Goal: Task Accomplishment & Management: Manage account settings

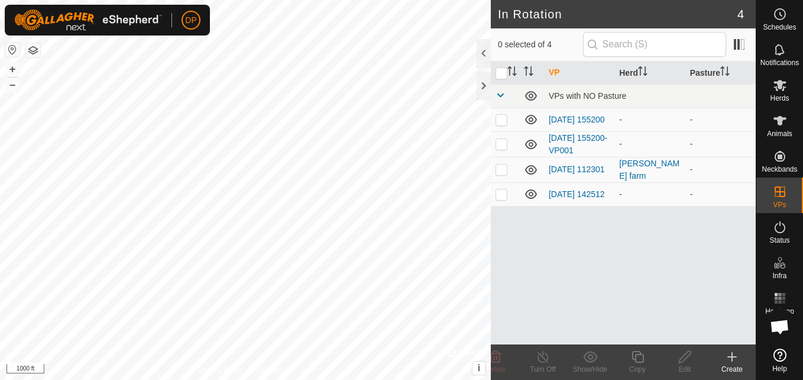
scroll to position [1229, 0]
click at [529, 121] on icon at bounding box center [531, 119] width 12 height 9
click at [529, 149] on icon at bounding box center [531, 144] width 12 height 9
click at [528, 196] on icon at bounding box center [531, 194] width 14 height 14
click at [571, 164] on link "[DATE] 112301" at bounding box center [577, 168] width 56 height 9
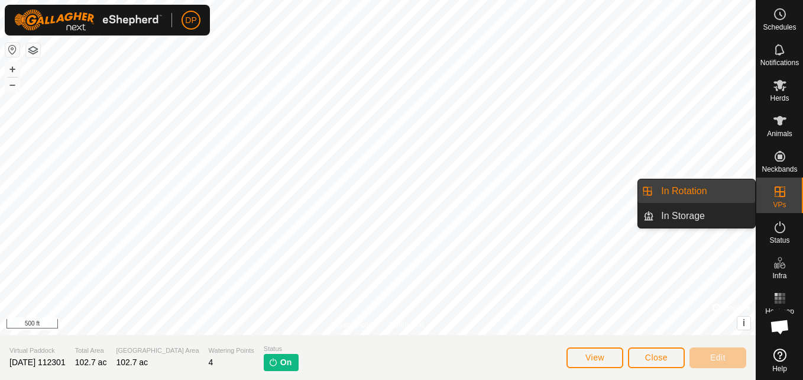
click at [772, 186] on es-virtualpaddocks-svg-icon at bounding box center [779, 191] width 21 height 19
click at [729, 184] on link "In Rotation" at bounding box center [704, 191] width 101 height 24
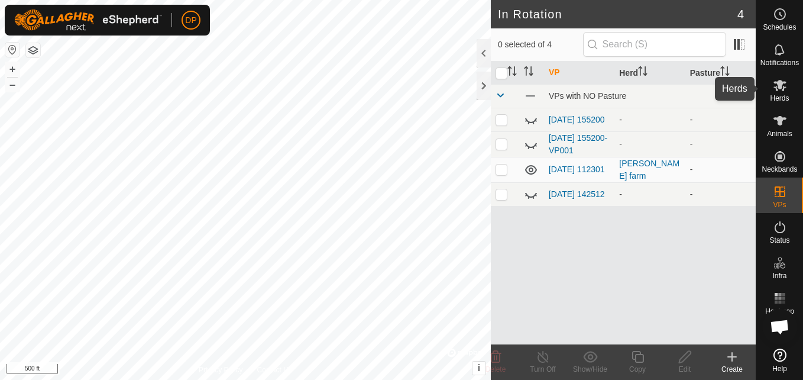
click at [772, 88] on es-mob-svg-icon at bounding box center [779, 85] width 21 height 19
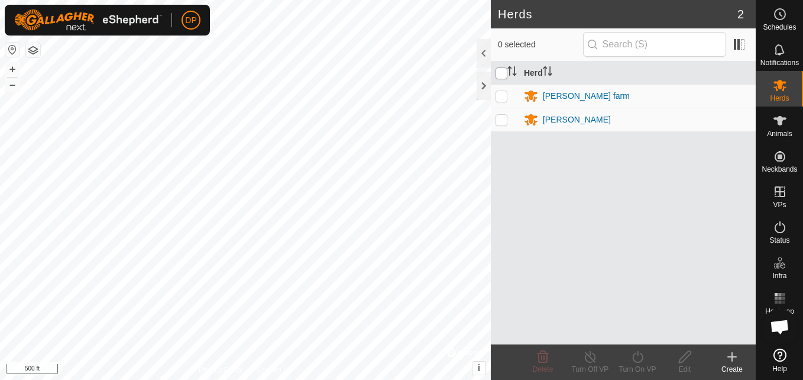
click at [501, 74] on input "checkbox" at bounding box center [502, 73] width 12 height 12
checkbox input "true"
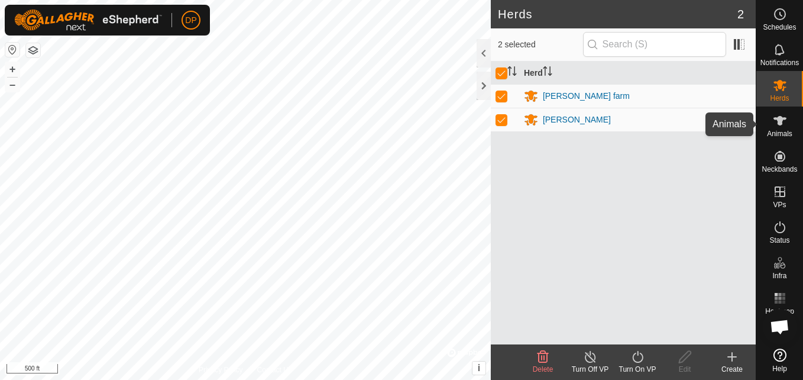
click at [780, 116] on icon at bounding box center [780, 120] width 13 height 9
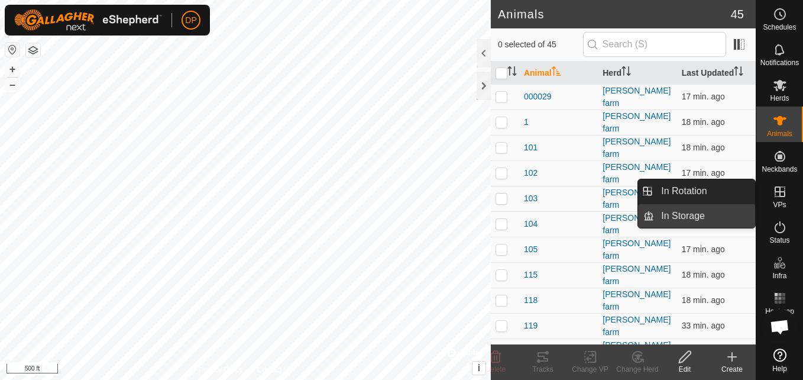
click at [726, 219] on link "In Storage" at bounding box center [704, 216] width 101 height 24
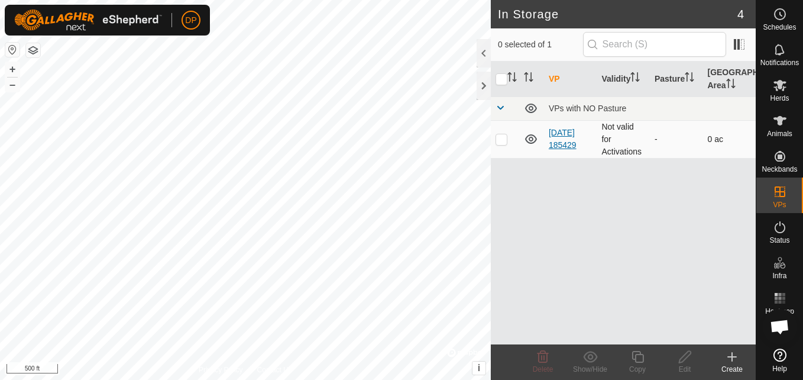
click at [562, 133] on link "[DATE] 185429" at bounding box center [563, 139] width 28 height 22
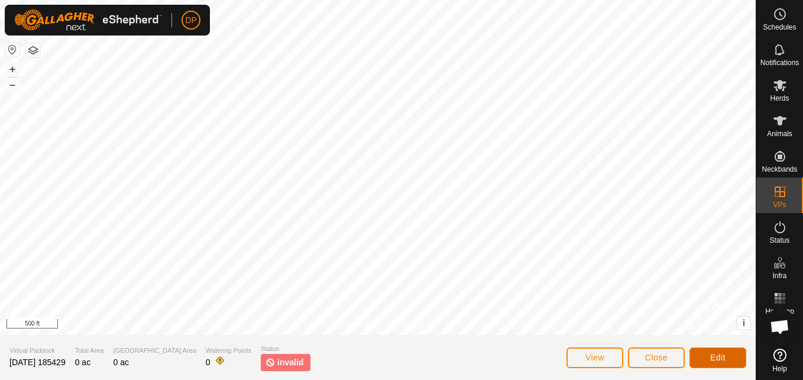
click at [721, 353] on span "Edit" at bounding box center [717, 356] width 15 height 9
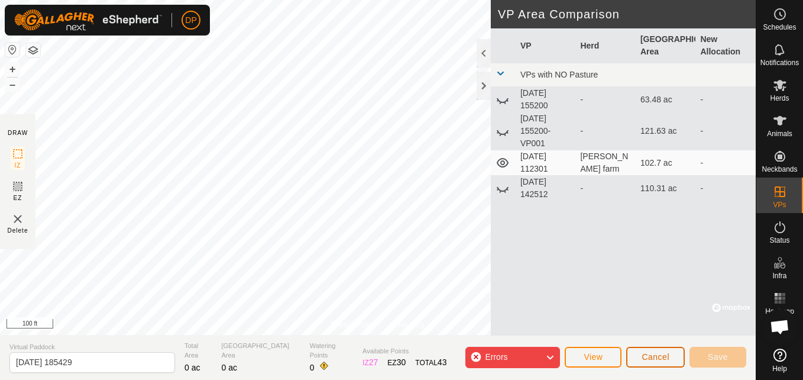
click at [638, 358] on button "Cancel" at bounding box center [655, 357] width 59 height 21
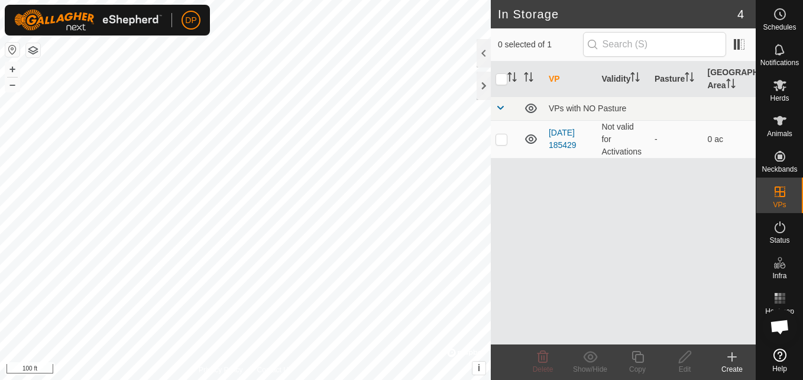
scroll to position [1229, 0]
click at [500, 104] on span at bounding box center [500, 107] width 9 height 9
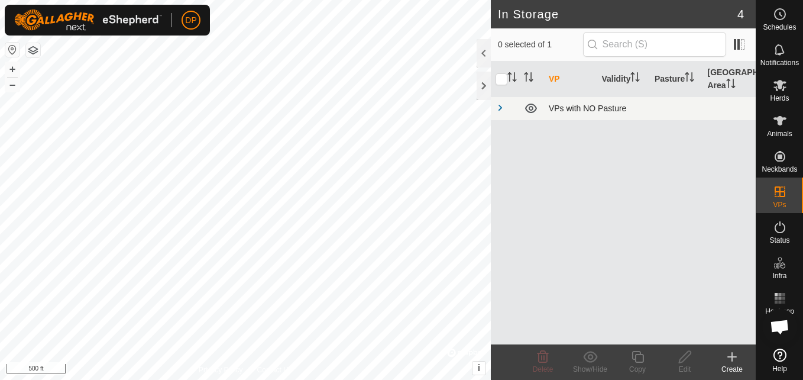
click at [500, 104] on span at bounding box center [500, 107] width 9 height 9
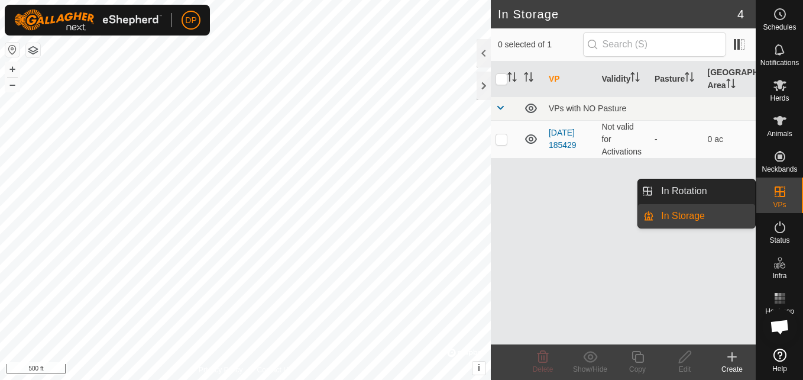
click at [719, 189] on link "In Rotation" at bounding box center [704, 191] width 101 height 24
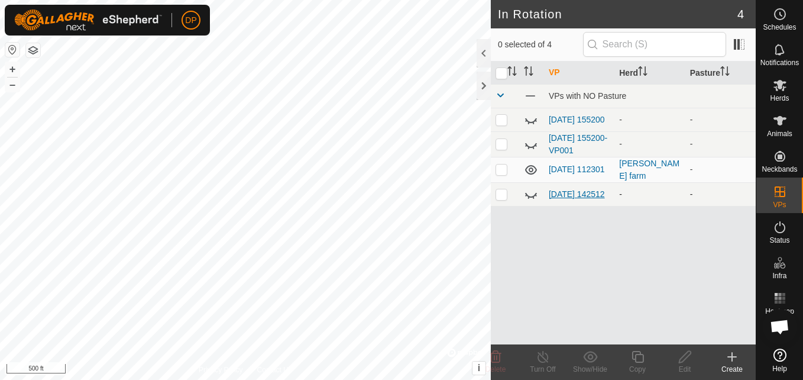
click at [567, 193] on link "[DATE] 142512" at bounding box center [577, 193] width 56 height 9
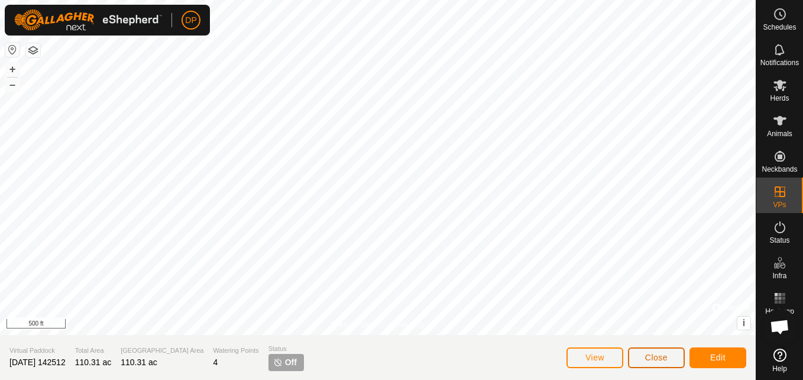
click at [654, 360] on span "Close" at bounding box center [656, 356] width 22 height 9
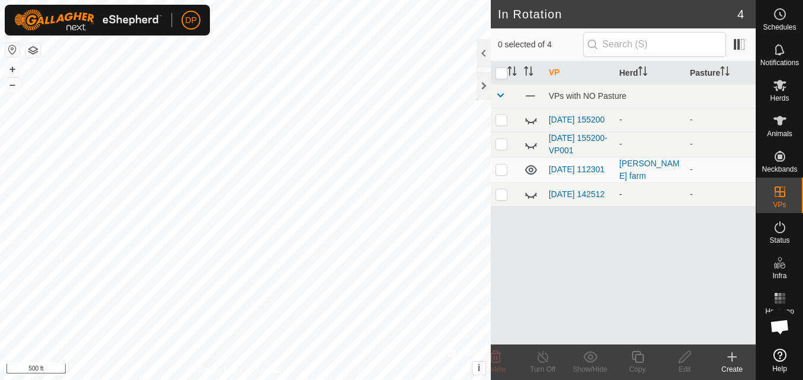
click at [627, 193] on div "-" at bounding box center [649, 194] width 61 height 12
click at [561, 194] on link "[DATE] 142512" at bounding box center [577, 193] width 56 height 9
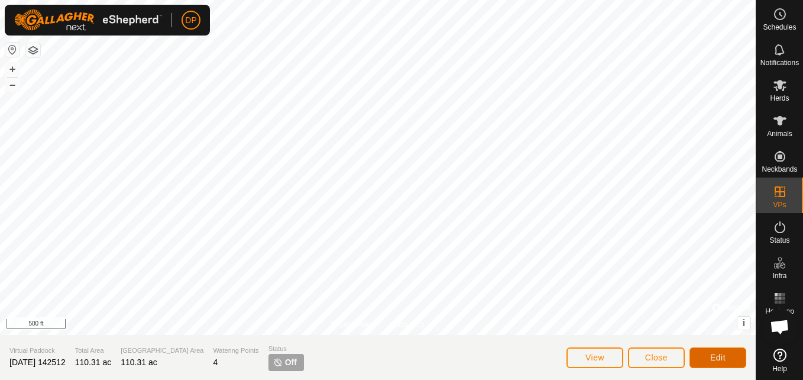
click at [713, 355] on span "Edit" at bounding box center [717, 356] width 15 height 9
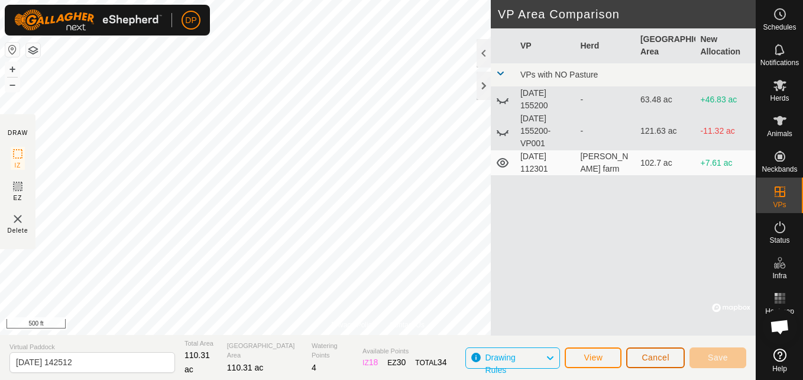
click at [658, 356] on span "Cancel" at bounding box center [656, 356] width 28 height 9
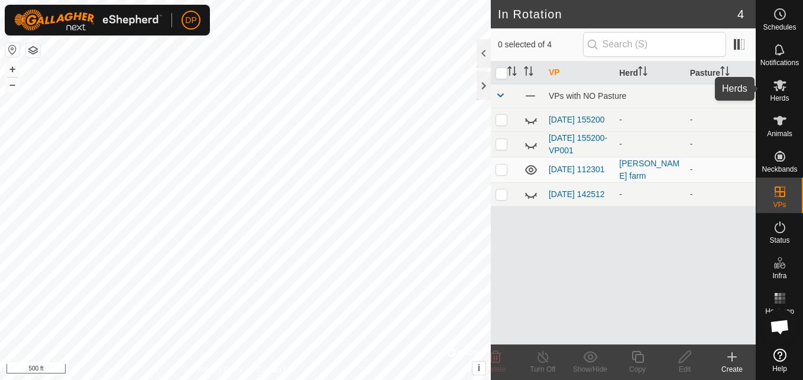
click at [777, 83] on icon at bounding box center [780, 85] width 13 height 11
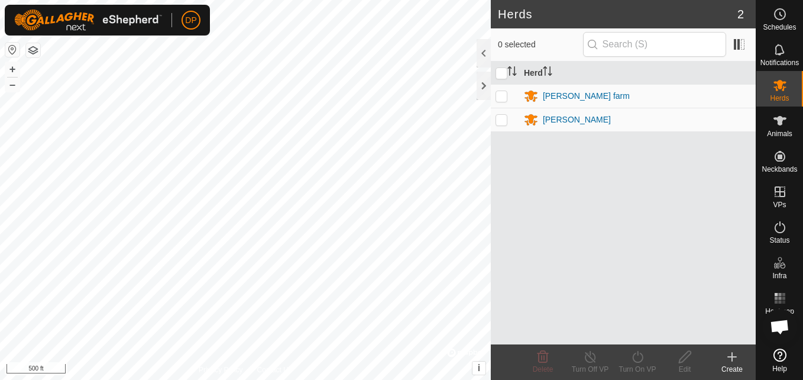
click at [499, 93] on p-checkbox at bounding box center [502, 95] width 12 height 9
checkbox input "true"
click at [687, 357] on icon at bounding box center [685, 357] width 12 height 12
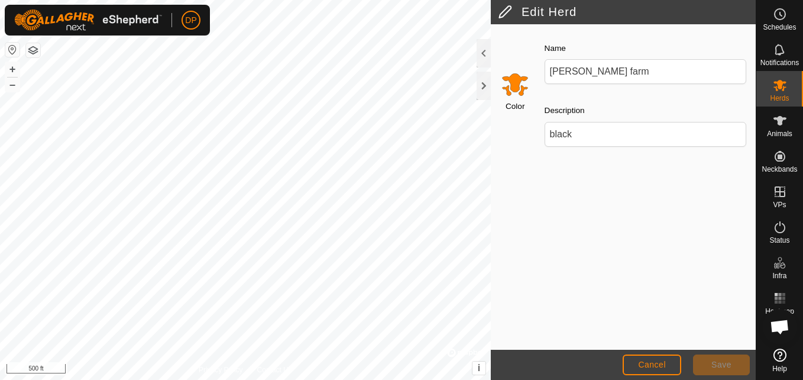
click at [513, 83] on input "Select a color" at bounding box center [515, 84] width 28 height 28
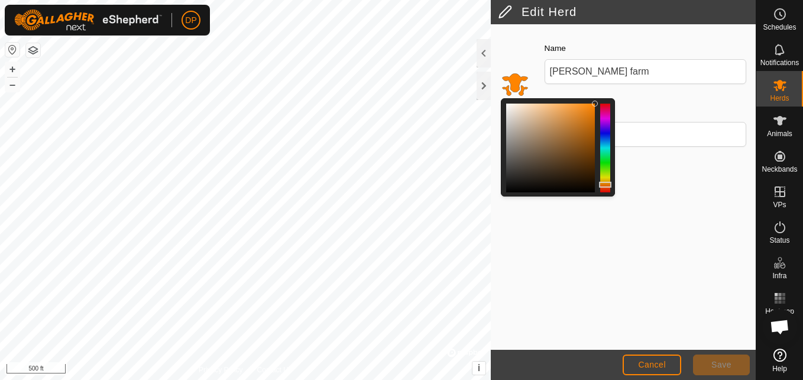
click at [519, 66] on div "Color" at bounding box center [513, 93] width 44 height 125
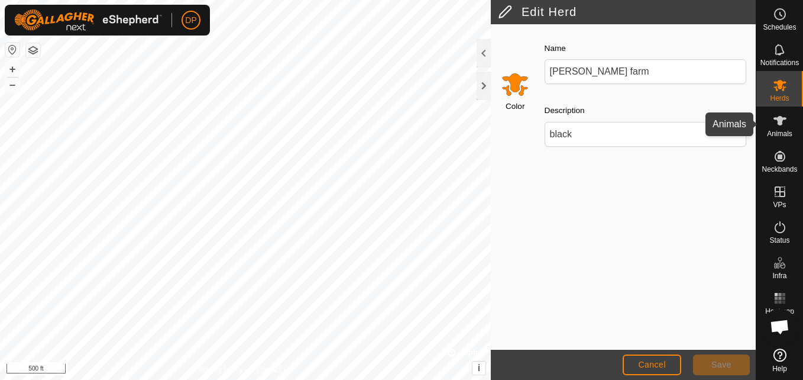
click at [781, 121] on icon at bounding box center [780, 120] width 13 height 9
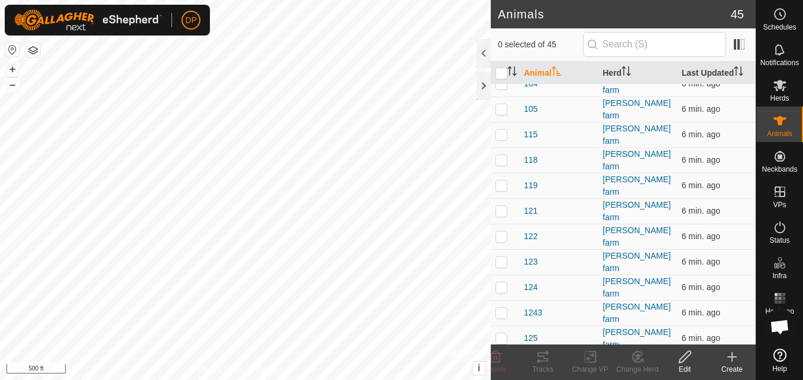
scroll to position [177, 0]
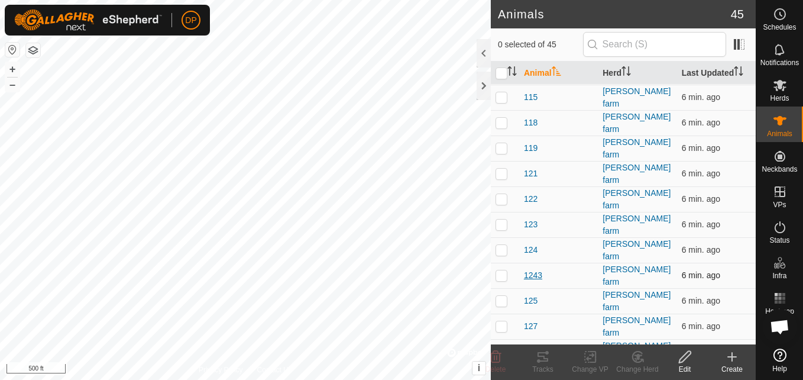
click at [531, 269] on span "1243" at bounding box center [533, 275] width 18 height 12
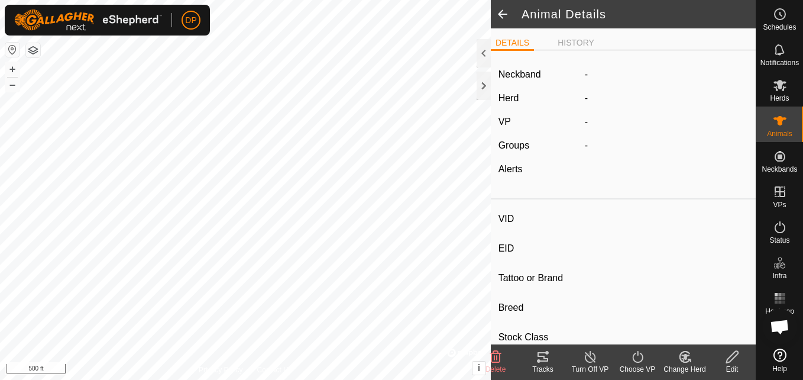
type input "1243"
type input "-"
type input "angus"
type input "-"
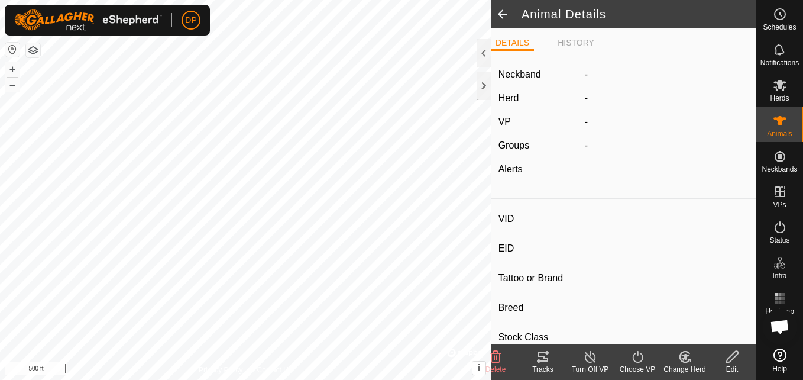
type input "0 kg"
type input "-"
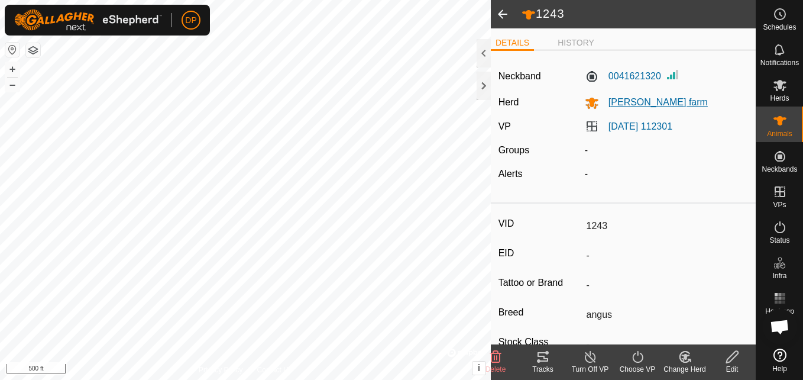
click at [642, 101] on span "[PERSON_NAME] farm" at bounding box center [653, 102] width 109 height 10
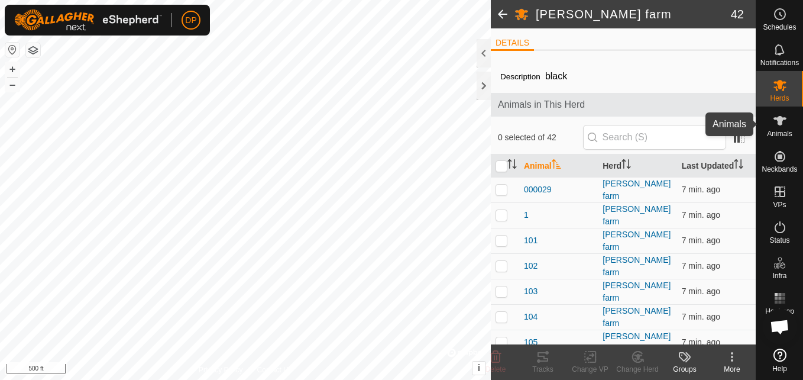
click at [777, 120] on icon at bounding box center [780, 120] width 13 height 9
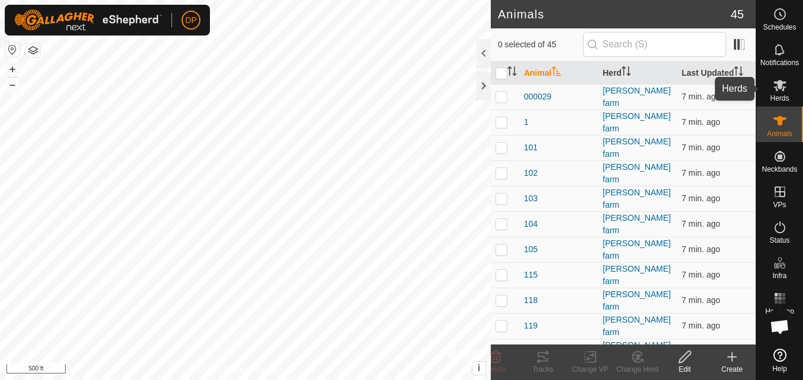
click at [776, 95] on span "Herds" at bounding box center [779, 98] width 19 height 7
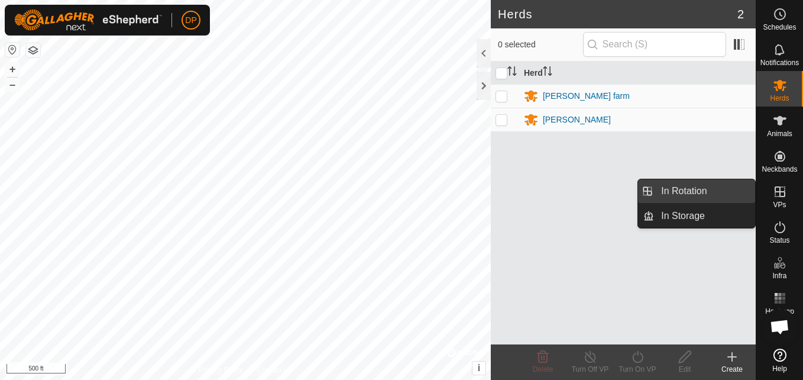
drag, startPoint x: 755, startPoint y: 188, endPoint x: 736, endPoint y: 190, distance: 19.6
click at [736, 190] on link "In Rotation" at bounding box center [704, 191] width 101 height 24
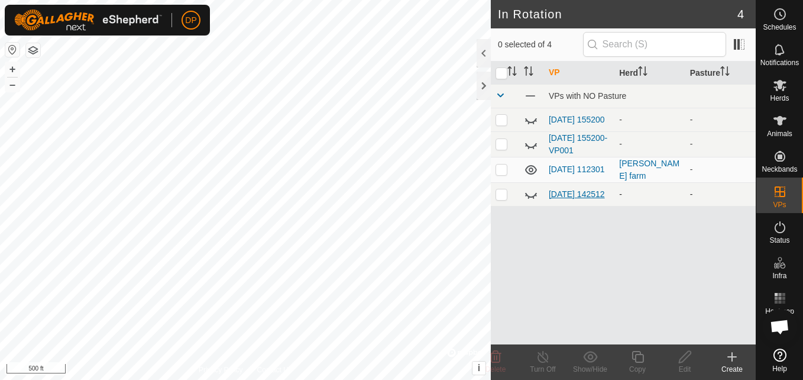
click at [578, 192] on link "[DATE] 142512" at bounding box center [577, 193] width 56 height 9
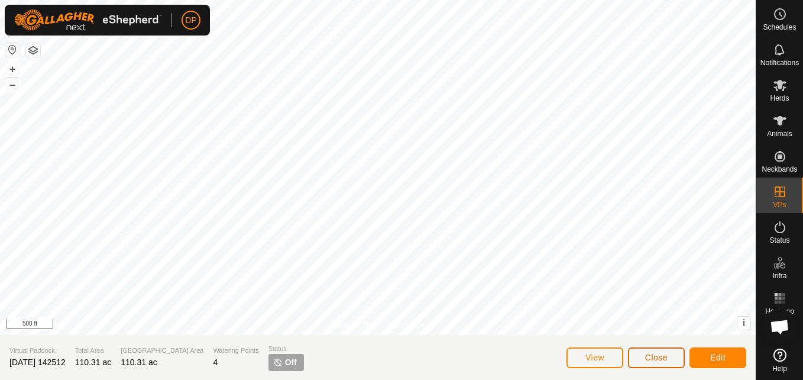
click at [661, 358] on span "Close" at bounding box center [656, 356] width 22 height 9
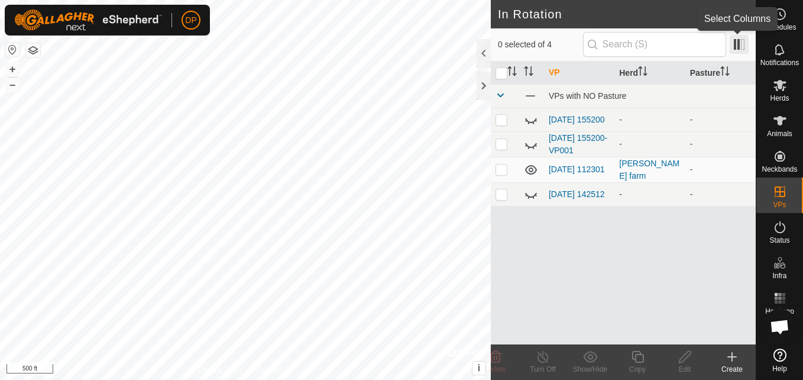
click at [739, 46] on span at bounding box center [739, 44] width 19 height 19
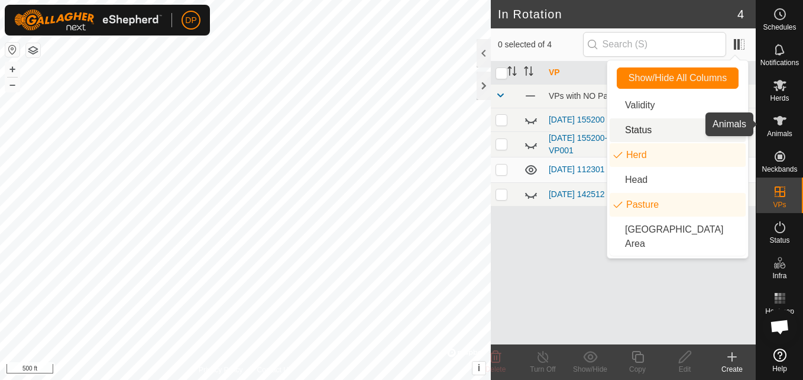
click at [777, 114] on icon at bounding box center [780, 121] width 14 height 14
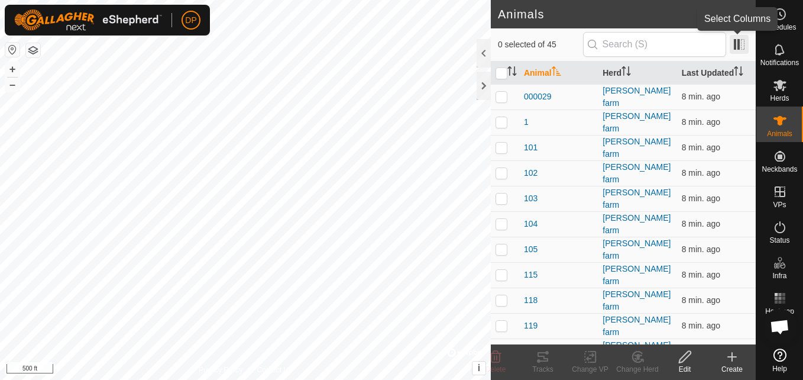
click at [739, 44] on span at bounding box center [739, 44] width 19 height 19
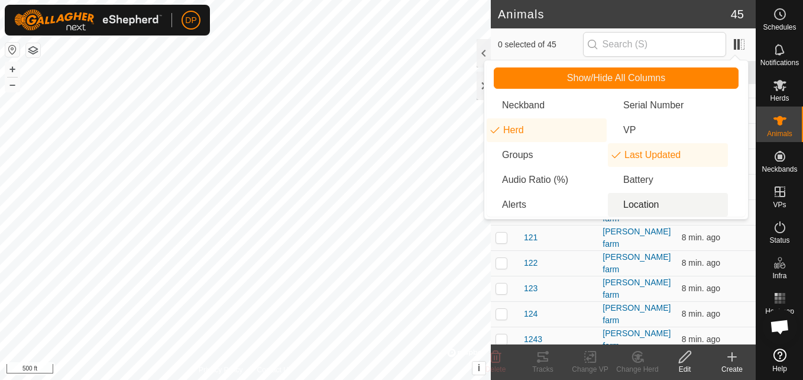
scroll to position [118, 0]
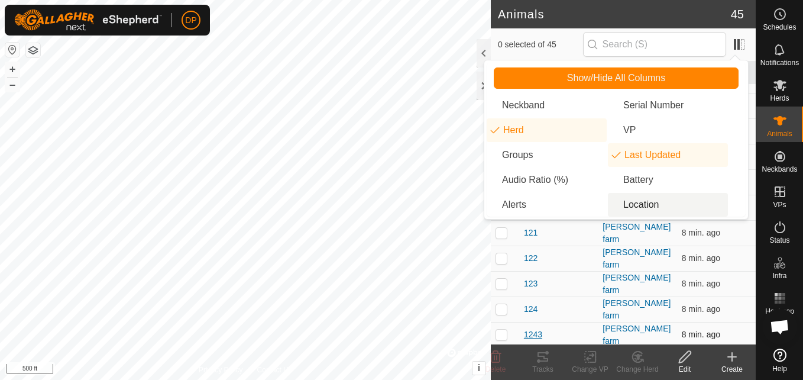
click at [539, 328] on span "1243" at bounding box center [533, 334] width 18 height 12
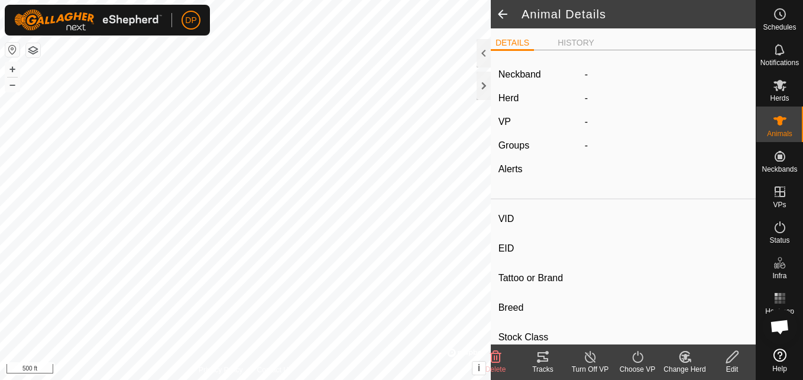
type input "1243"
type input "-"
type input "angus"
type input "-"
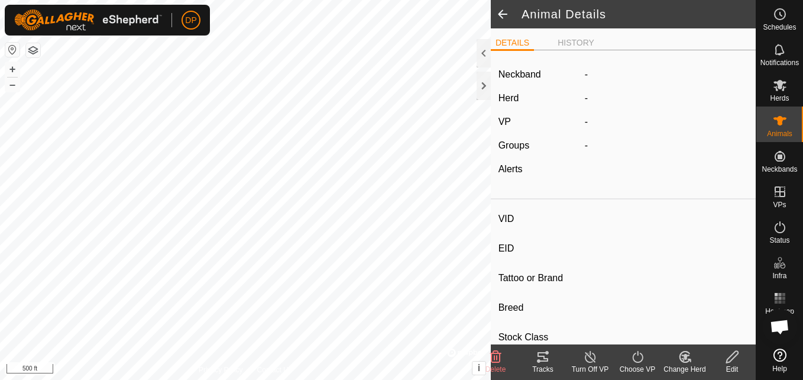
type input "0 kg"
type input "-"
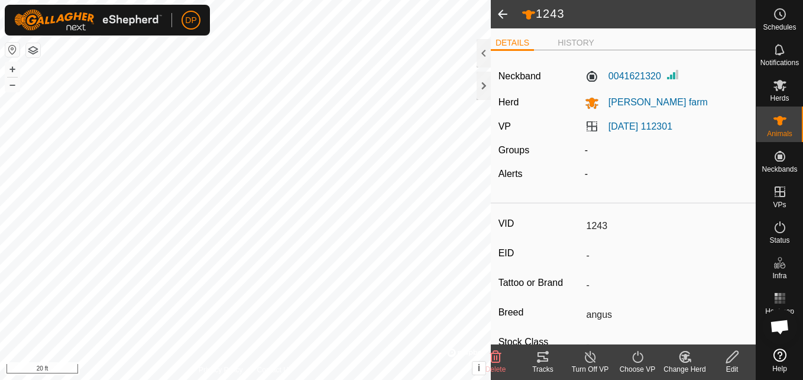
click at [574, 172] on div "1243 DETAILS HISTORY Neckband 0041621320 Herd [PERSON_NAME] farm VP [DATE] 1123…" at bounding box center [378, 190] width 756 height 380
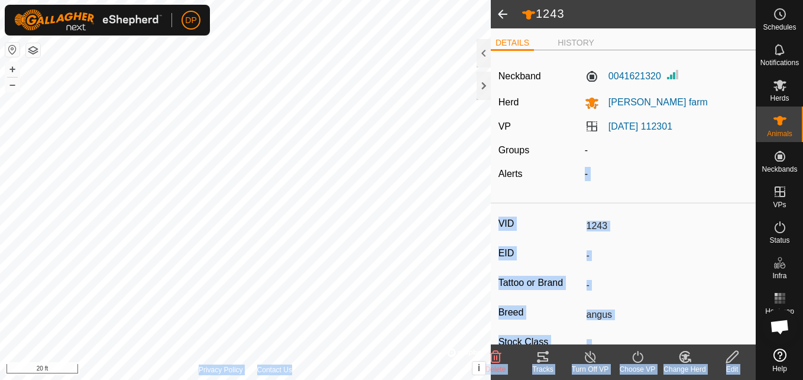
click at [234, 128] on div "1243 DETAILS HISTORY Neckband 0041621320 Herd [PERSON_NAME] farm VP [DATE] 1123…" at bounding box center [378, 190] width 756 height 380
drag, startPoint x: 502, startPoint y: 168, endPoint x: 313, endPoint y: 390, distance: 291.6
click at [313, 379] on html "DP Schedules Notifications Herds Animals Neckbands VPs Status Infra Heatmap Hel…" at bounding box center [401, 190] width 803 height 380
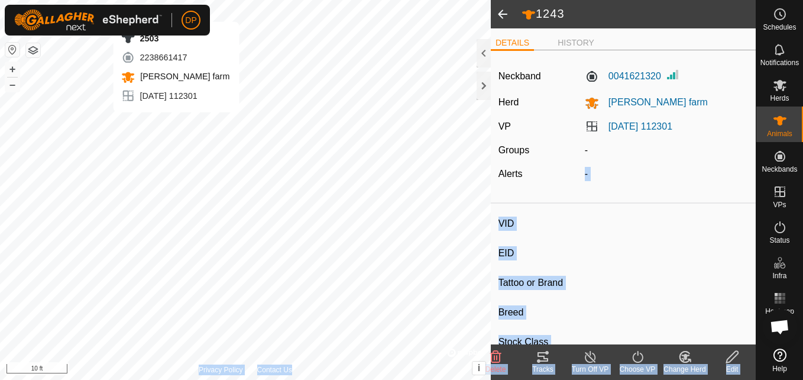
type input "2503"
type input "-"
type input "angus"
type input "-"
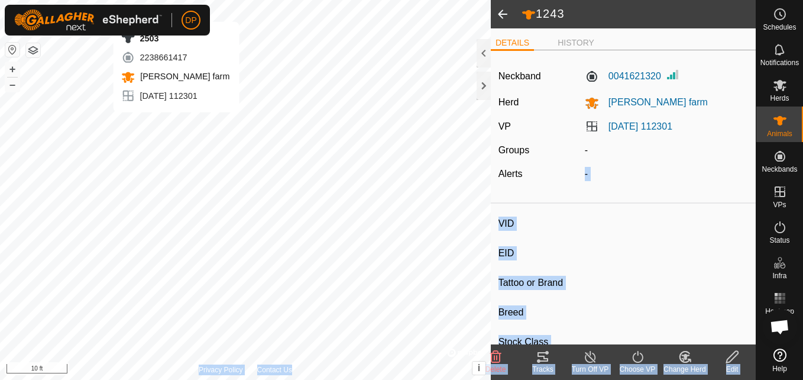
type input "0 kg"
type input "-"
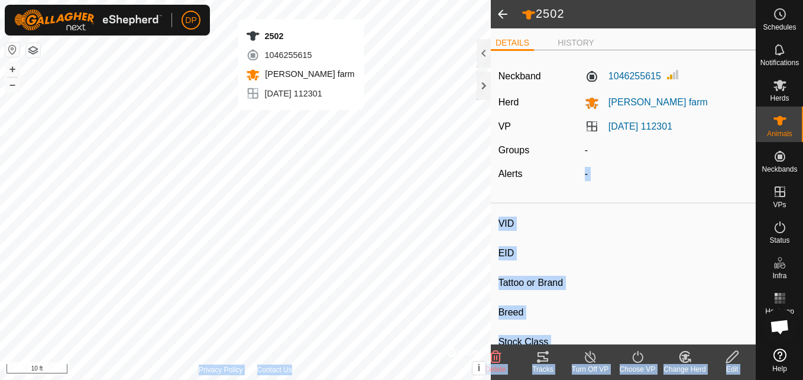
type input "2502"
type input "-"
type input "angus"
type input "-"
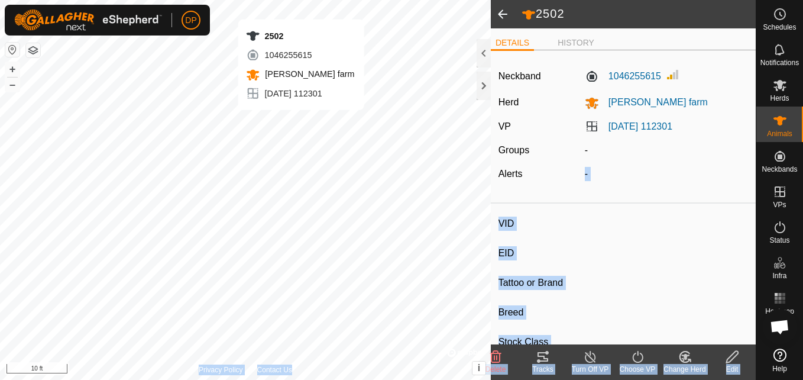
type input "0 kg"
type input "-"
type input "2504"
type input "-"
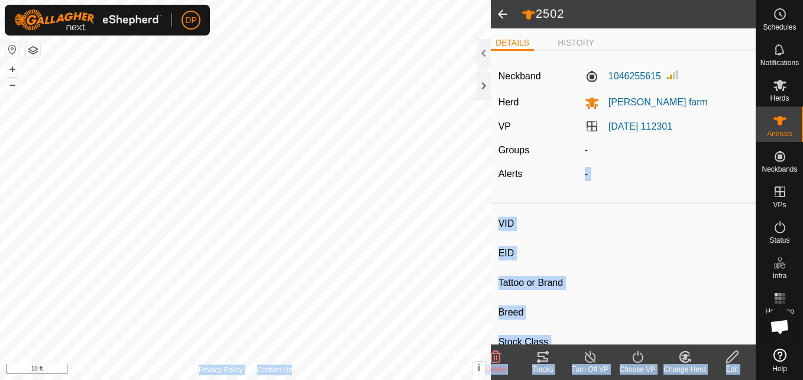
type input "angus"
type input "-"
type input "0 kg"
type input "-"
type input "2505"
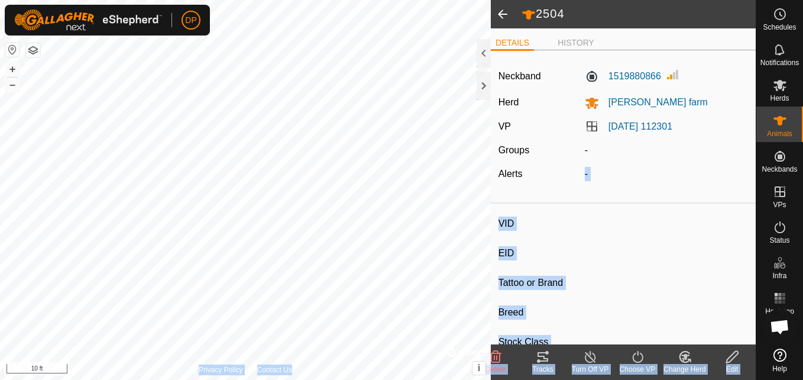
type input "-"
type input "angus"
type input "-"
type input "0 kg"
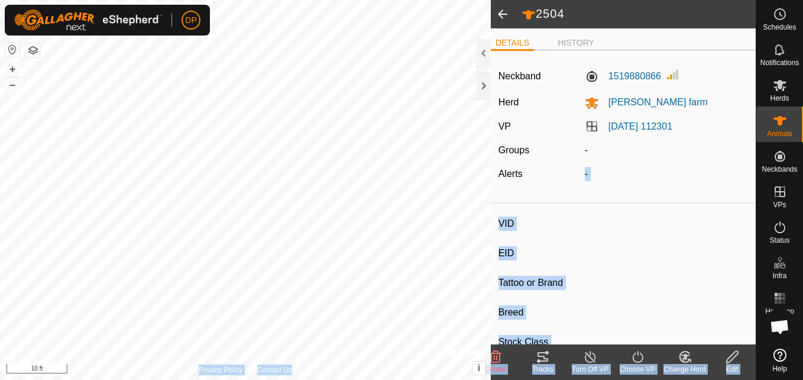
type input "-"
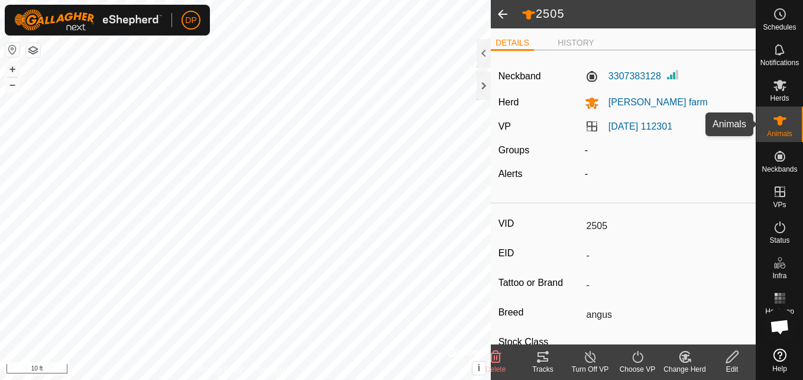
click at [776, 118] on icon at bounding box center [780, 120] width 13 height 9
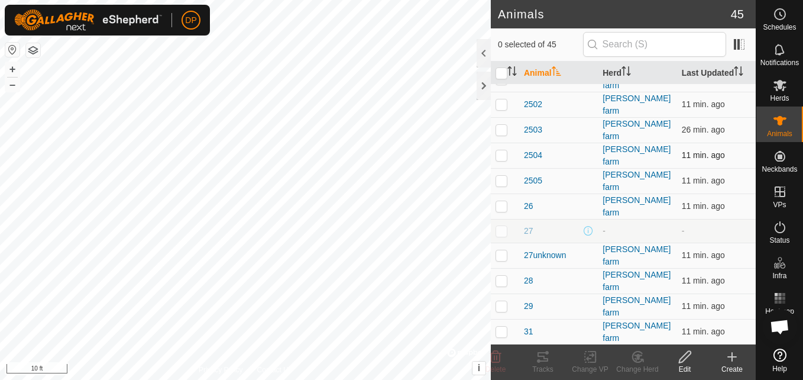
scroll to position [414, 0]
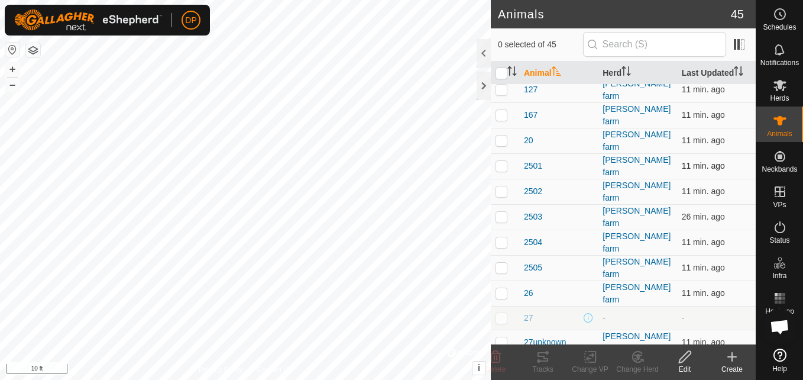
click at [501, 161] on p-checkbox at bounding box center [502, 165] width 12 height 9
checkbox input "false"
click at [504, 186] on p-checkbox at bounding box center [502, 190] width 12 height 9
click at [503, 186] on p-checkbox at bounding box center [502, 190] width 12 height 9
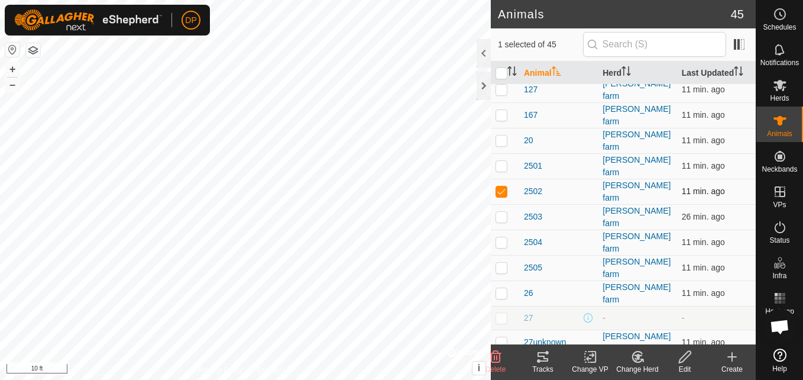
checkbox input "false"
click at [503, 212] on p-checkbox at bounding box center [502, 216] width 12 height 9
checkbox input "false"
click at [501, 237] on p-checkbox at bounding box center [502, 241] width 12 height 9
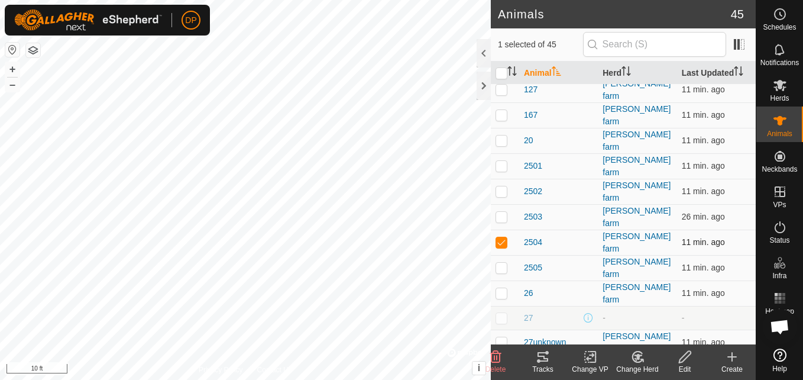
click at [501, 237] on p-checkbox at bounding box center [502, 241] width 12 height 9
checkbox input "false"
click at [499, 263] on p-checkbox at bounding box center [502, 267] width 12 height 9
checkbox input "false"
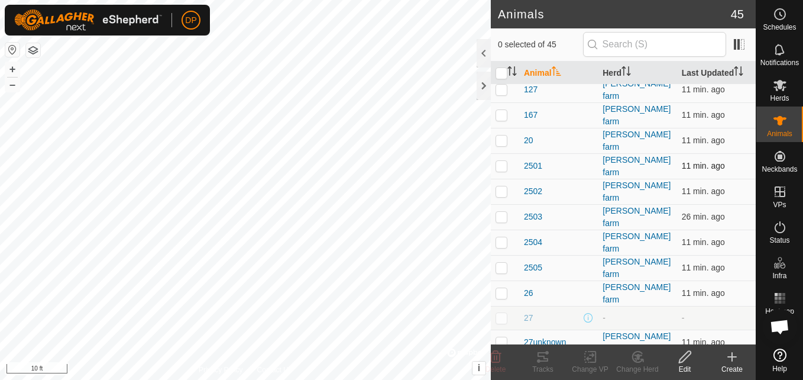
click at [498, 161] on p-checkbox at bounding box center [502, 165] width 12 height 9
checkbox input "false"
click at [501, 186] on p-checkbox at bounding box center [502, 190] width 12 height 9
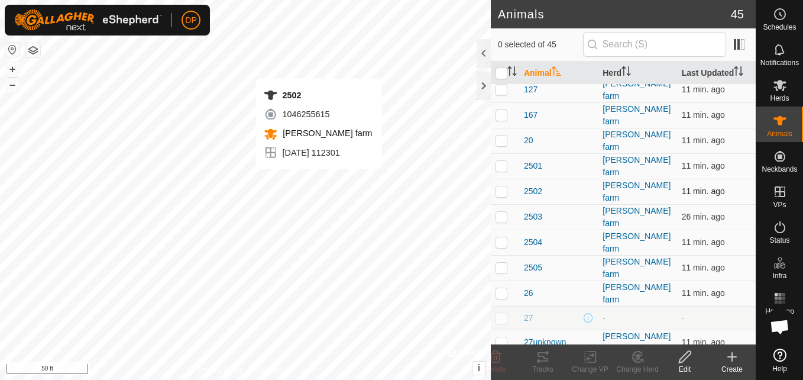
checkbox input "true"
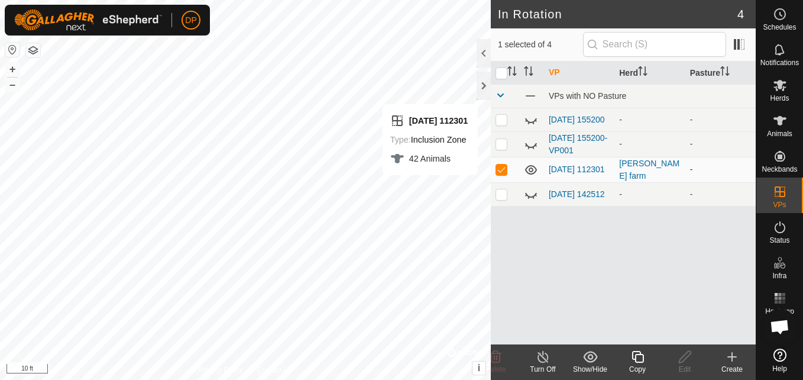
checkbox input "false"
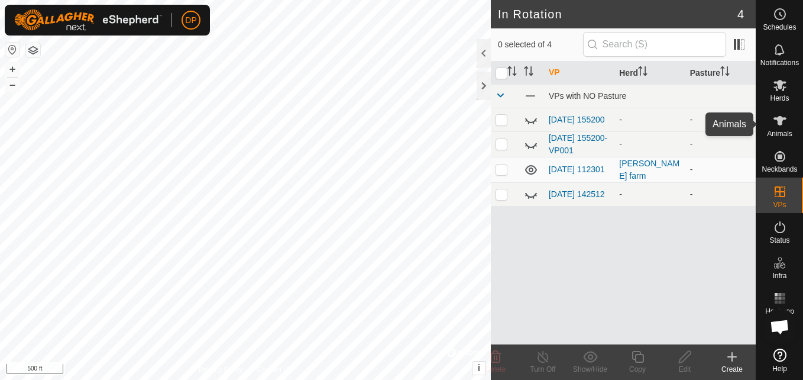
click at [775, 117] on icon at bounding box center [780, 121] width 14 height 14
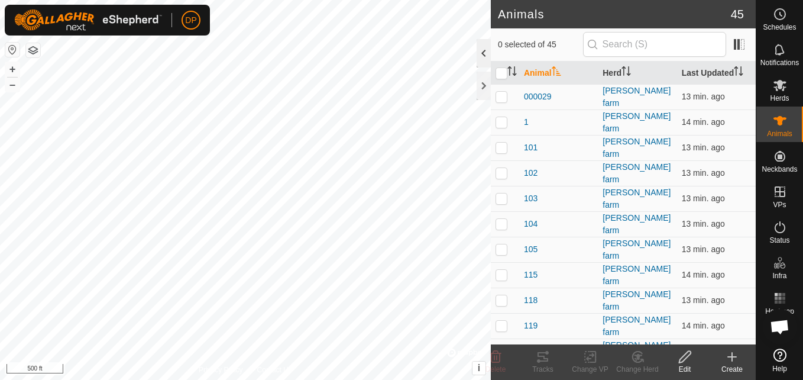
click at [483, 54] on div at bounding box center [484, 53] width 14 height 28
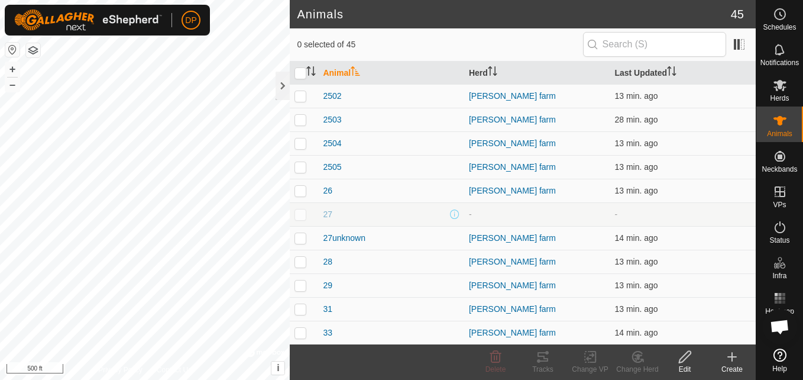
scroll to position [532, 0]
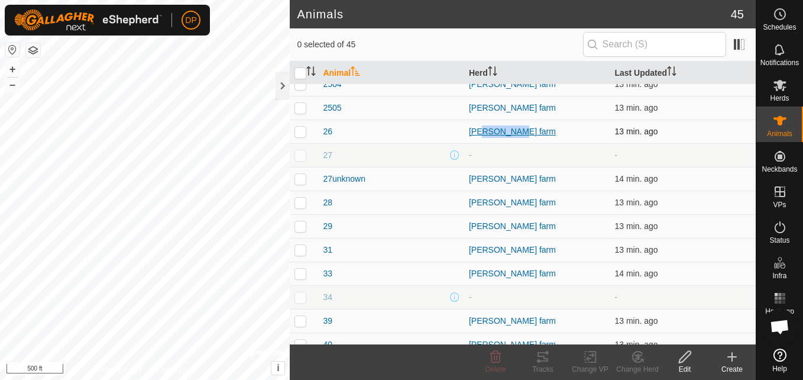
drag, startPoint x: 476, startPoint y: 131, endPoint x: 568, endPoint y: 134, distance: 92.3
click at [568, 134] on div "[PERSON_NAME] farm" at bounding box center [537, 131] width 137 height 12
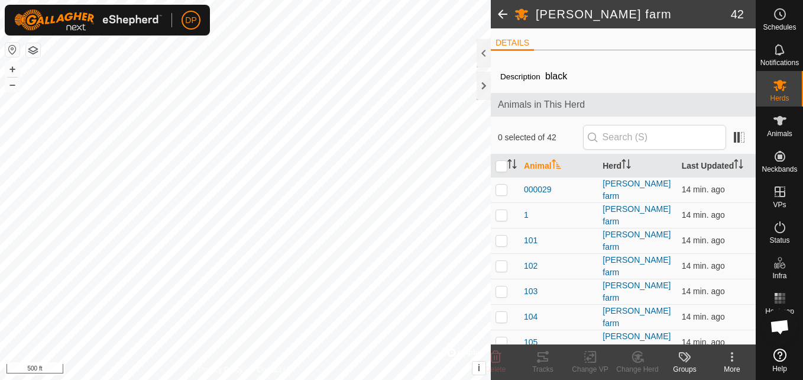
click at [448, 179] on div "[PERSON_NAME] farm 42 DETAILS Description black Animals in This Herd 0 selected…" at bounding box center [378, 190] width 756 height 380
drag, startPoint x: 511, startPoint y: 177, endPoint x: 528, endPoint y: 171, distance: 18.3
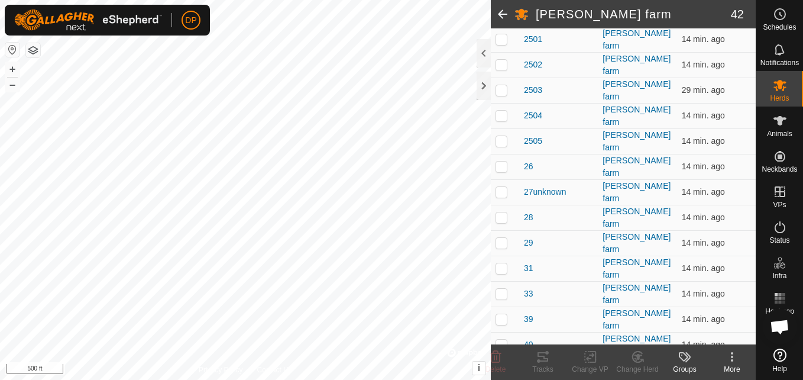
scroll to position [651, 0]
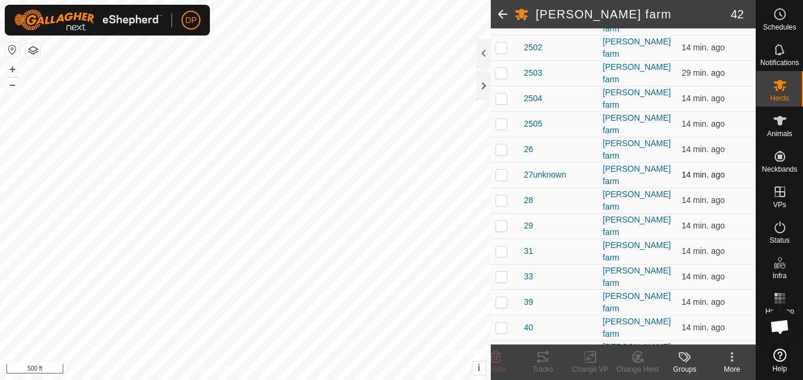
click at [500, 170] on p-checkbox at bounding box center [502, 174] width 12 height 9
checkbox input "false"
click at [775, 228] on icon at bounding box center [780, 227] width 11 height 12
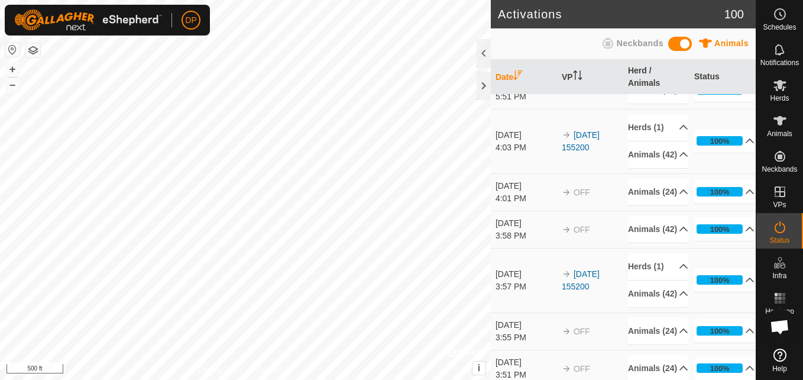
scroll to position [414, 0]
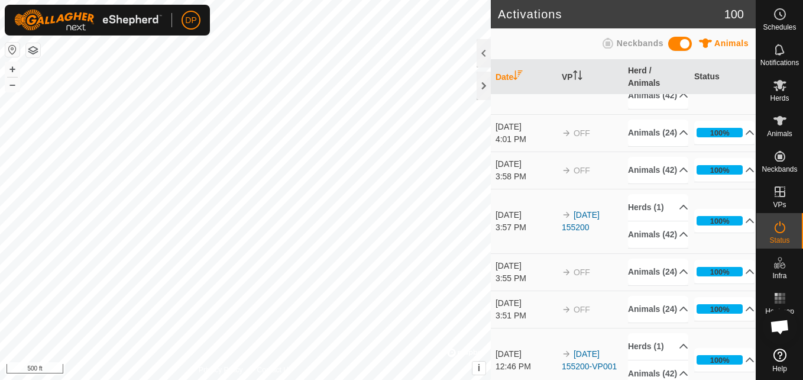
click at [684, 43] on span at bounding box center [680, 44] width 24 height 14
click at [662, 48] on div "Animals Neckbands" at bounding box center [623, 43] width 251 height 23
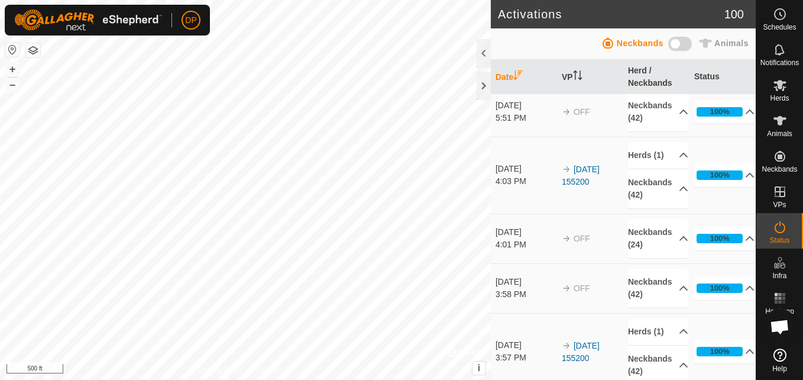
click at [674, 40] on span at bounding box center [680, 44] width 24 height 14
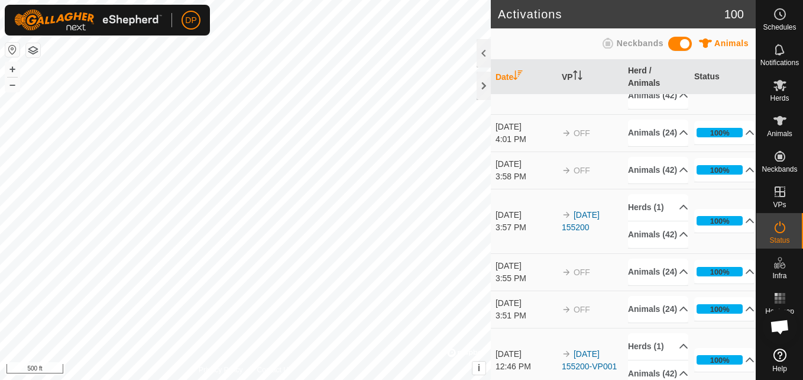
click at [674, 41] on span at bounding box center [680, 44] width 24 height 14
click at [635, 46] on span "Neckbands" at bounding box center [640, 42] width 47 height 9
click at [655, 47] on span "Neckbands" at bounding box center [640, 42] width 47 height 9
click at [679, 45] on span at bounding box center [680, 44] width 24 height 14
click at [721, 44] on span "Animals" at bounding box center [731, 42] width 34 height 9
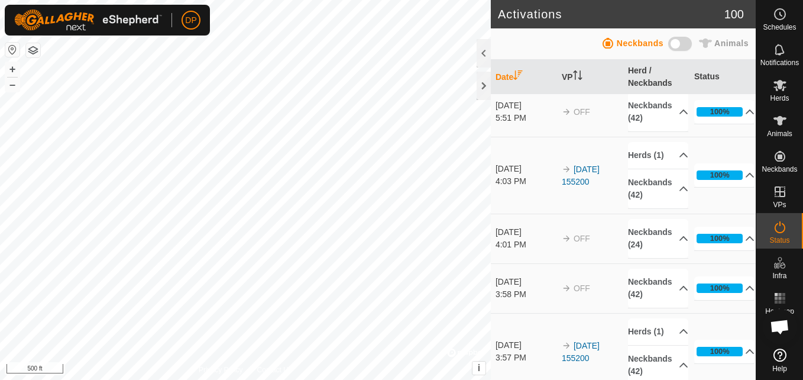
click at [677, 44] on span at bounding box center [680, 44] width 24 height 14
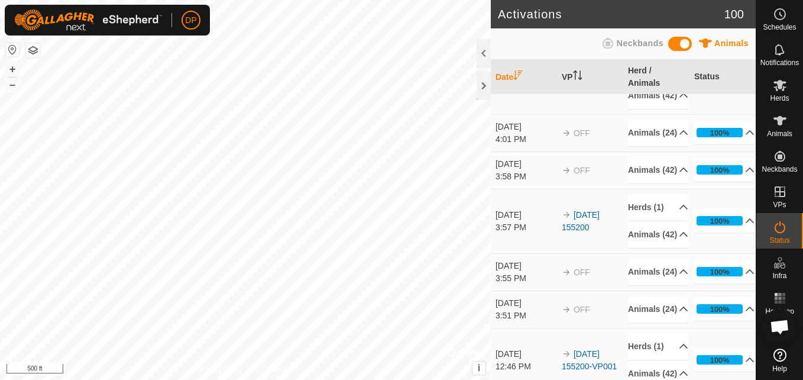
click at [685, 42] on span at bounding box center [680, 44] width 24 height 14
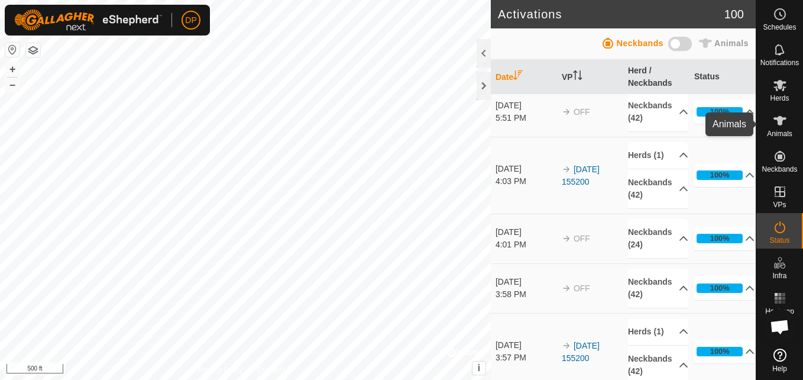
click at [776, 125] on icon at bounding box center [780, 121] width 14 height 14
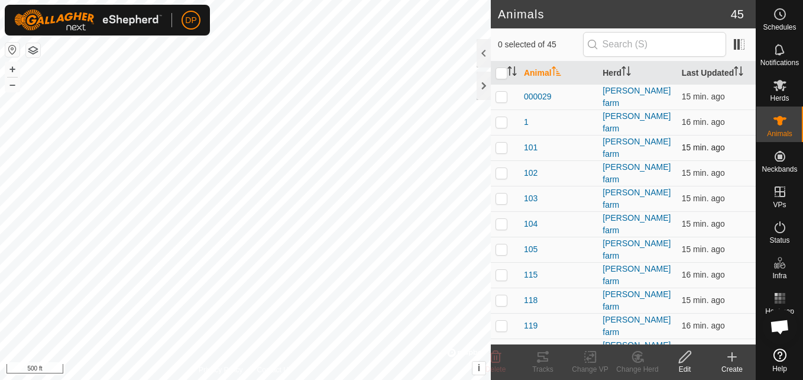
click at [502, 143] on p-checkbox at bounding box center [502, 147] width 12 height 9
click at [503, 143] on p-checkbox at bounding box center [502, 147] width 12 height 9
drag, startPoint x: 503, startPoint y: 142, endPoint x: 512, endPoint y: 142, distance: 8.9
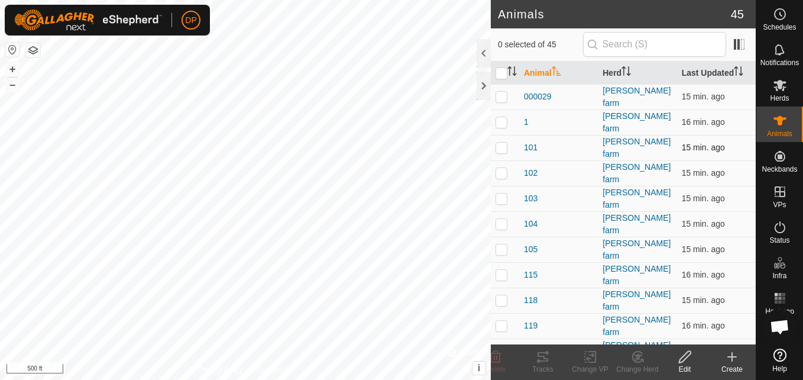
click at [512, 142] on td at bounding box center [505, 147] width 28 height 25
click at [501, 143] on p-checkbox at bounding box center [502, 147] width 12 height 9
checkbox input "false"
click at [478, 53] on div at bounding box center [484, 53] width 14 height 28
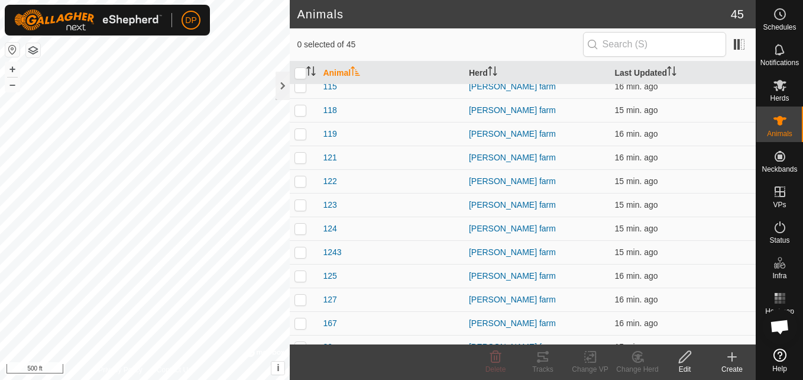
scroll to position [177, 0]
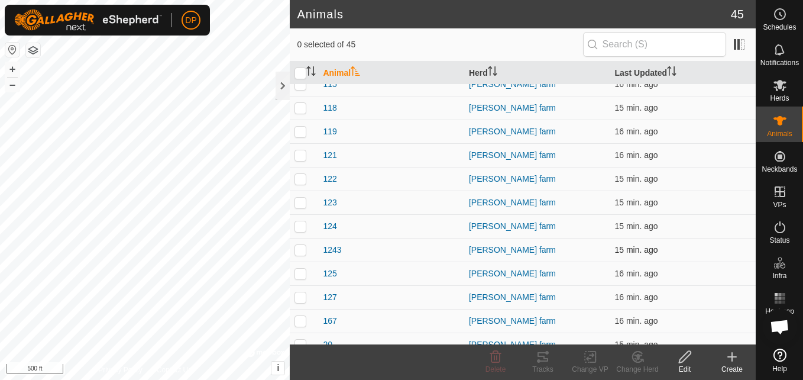
click at [295, 249] on p-checkbox at bounding box center [301, 249] width 12 height 9
checkbox input "true"
click at [684, 357] on icon at bounding box center [685, 357] width 15 height 14
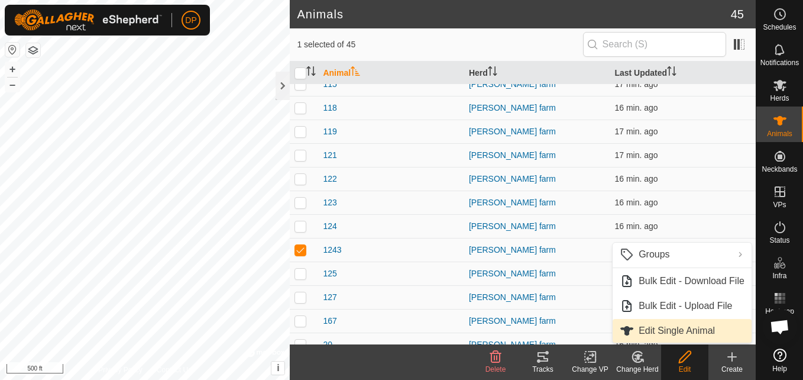
click at [664, 329] on link "Edit Single Animal" at bounding box center [682, 331] width 139 height 24
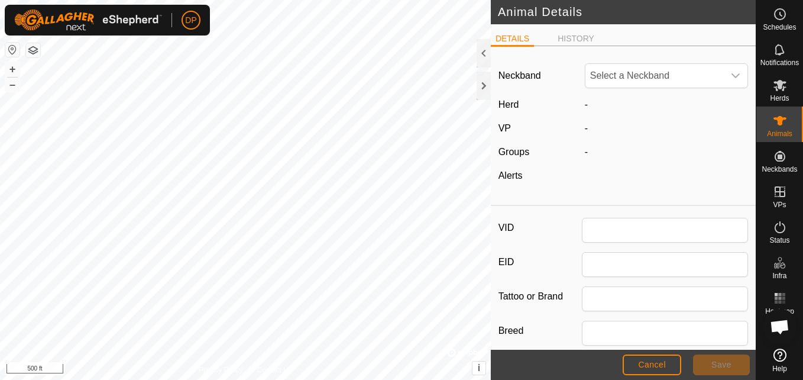
type input "1243"
type input "angus"
type input "0"
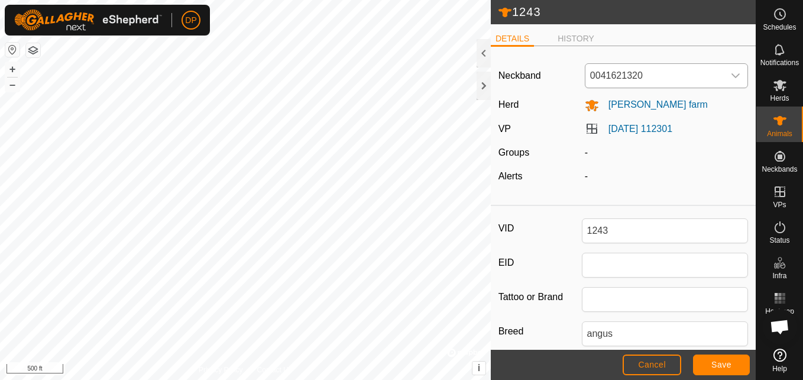
click at [731, 74] on icon "dropdown trigger" at bounding box center [735, 75] width 9 height 9
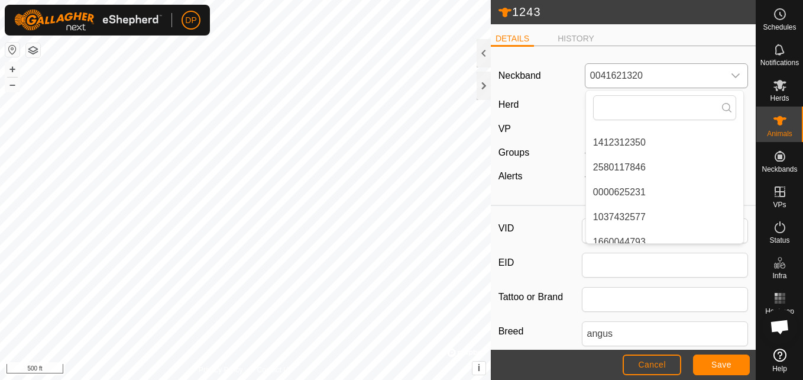
scroll to position [177, 0]
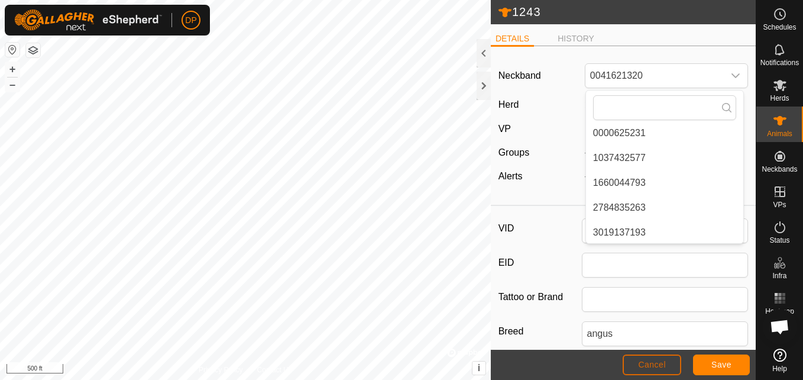
click at [635, 361] on button "Cancel" at bounding box center [652, 364] width 59 height 21
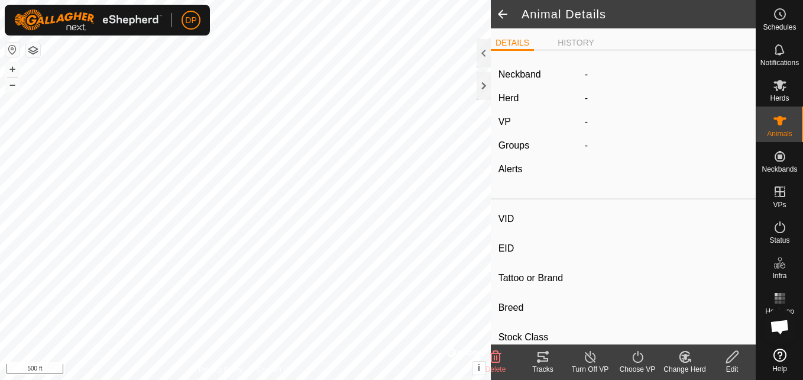
type input "1243"
type input "-"
type input "angus"
type input "-"
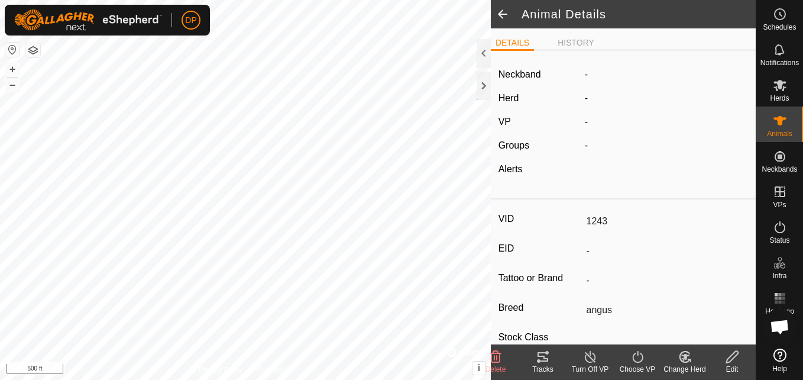
type input "0 kg"
type input "-"
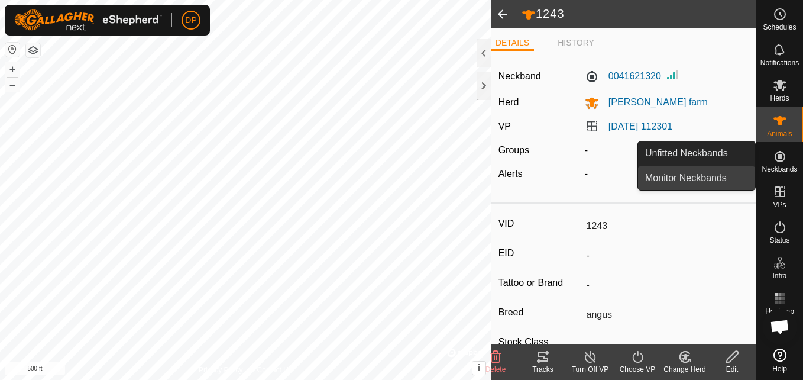
click at [740, 176] on link "Monitor Neckbands" at bounding box center [696, 178] width 117 height 24
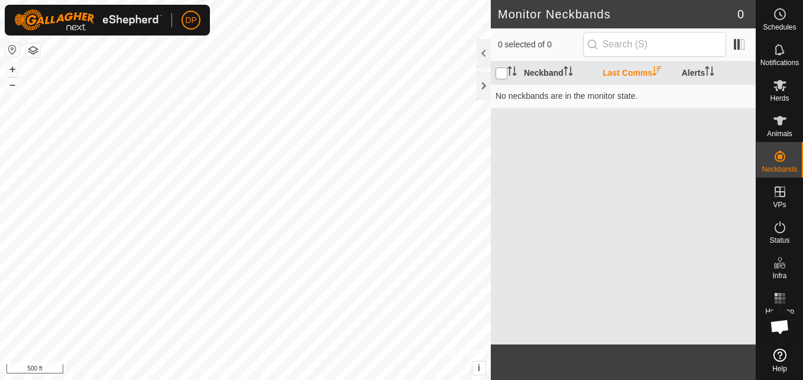
click at [504, 68] on input "checkbox" at bounding box center [502, 73] width 12 height 12
click at [482, 48] on div at bounding box center [484, 53] width 14 height 28
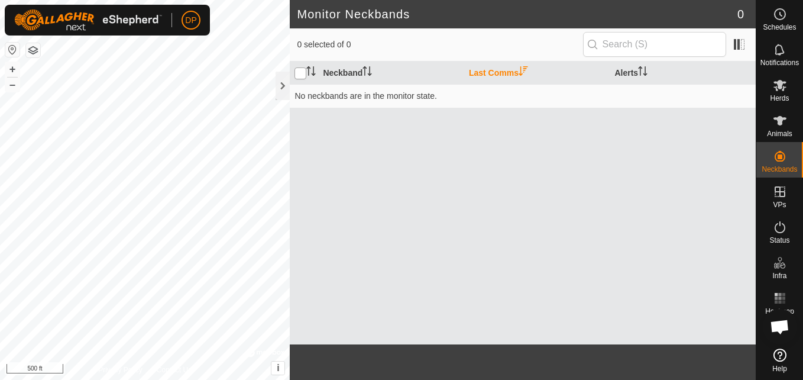
click at [299, 69] on input "checkbox" at bounding box center [301, 73] width 12 height 12
checkbox input "false"
click at [281, 83] on div at bounding box center [283, 86] width 14 height 28
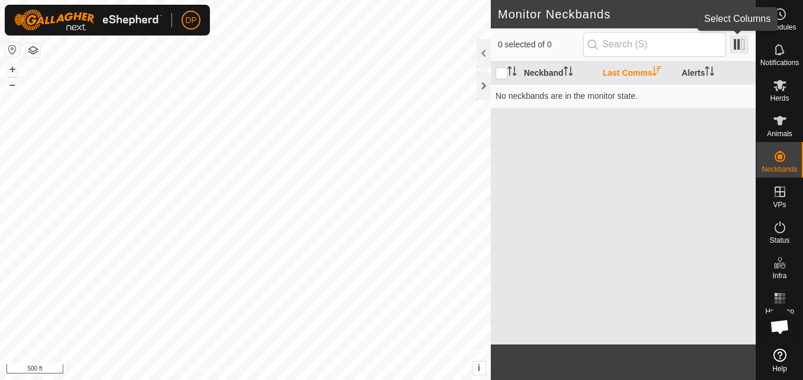
click at [739, 43] on span at bounding box center [739, 44] width 19 height 19
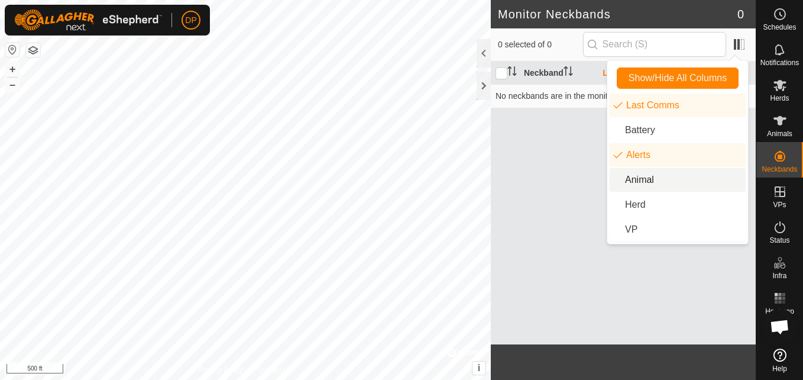
click at [632, 178] on li "Animal" at bounding box center [678, 180] width 136 height 24
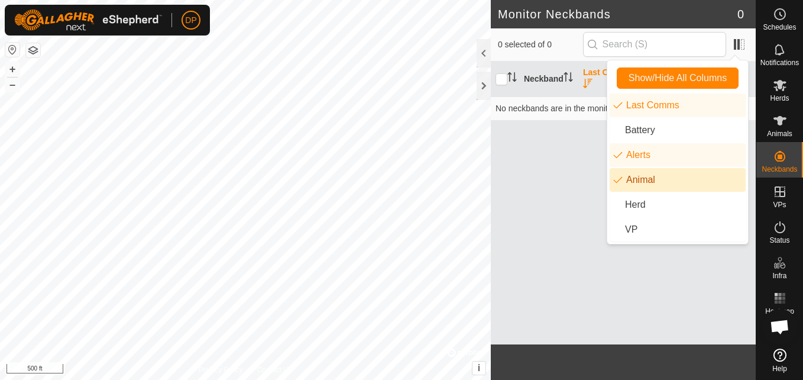
click at [596, 179] on div "Neckband Last Comms Alerts Animal No neckbands are in the monitor state." at bounding box center [623, 203] width 265 height 283
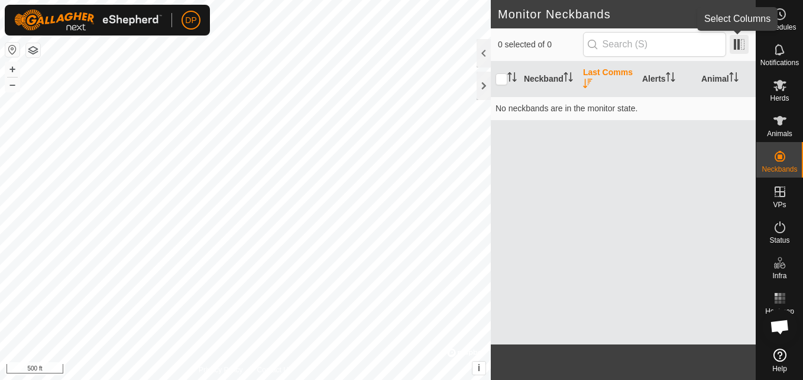
click at [736, 47] on span at bounding box center [739, 44] width 19 height 19
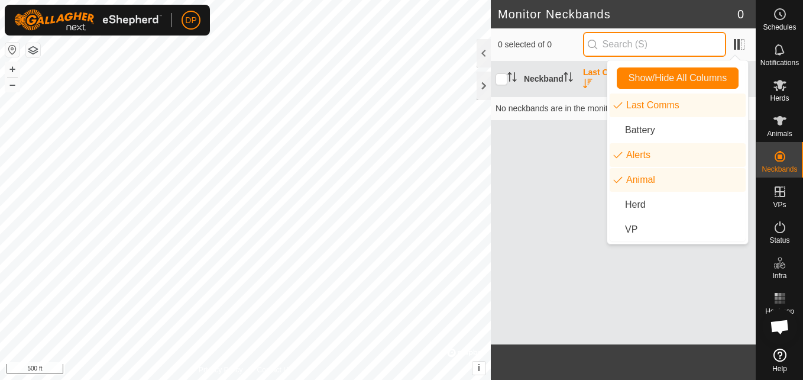
click at [666, 42] on input "text" at bounding box center [654, 44] width 143 height 25
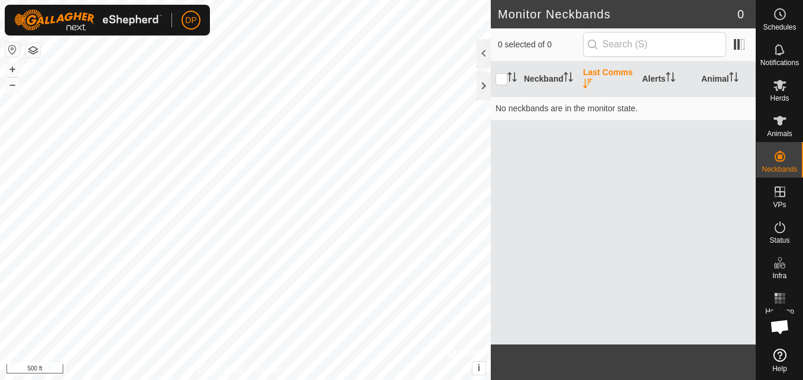
click at [665, 142] on div "Neckband Last Comms Alerts Animal No neckbands are in the monitor state." at bounding box center [623, 203] width 265 height 283
click at [778, 85] on icon at bounding box center [780, 85] width 13 height 11
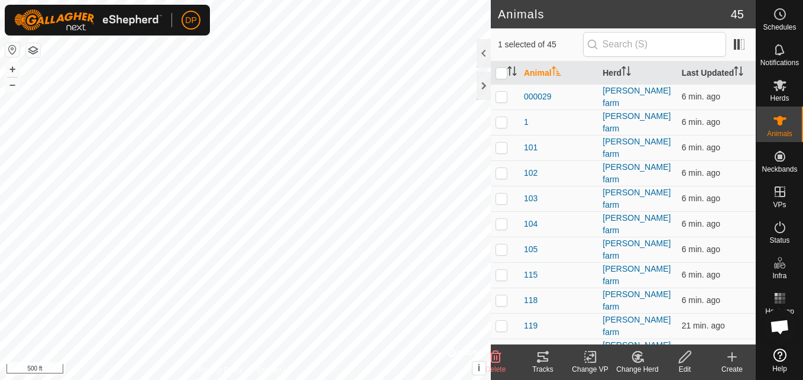
click at [542, 353] on icon at bounding box center [543, 356] width 11 height 9
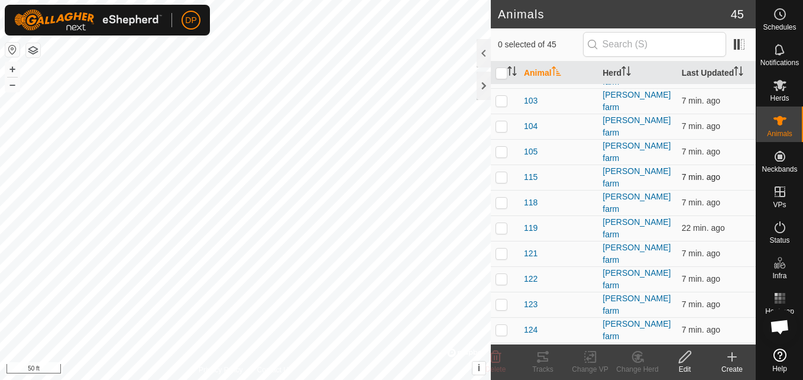
scroll to position [118, 0]
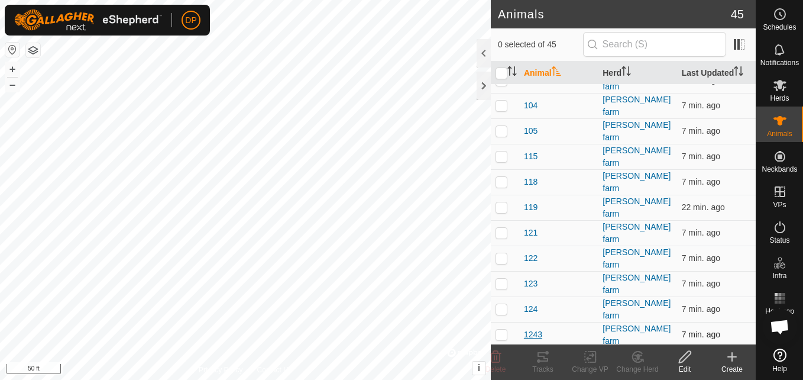
click at [525, 328] on span "1243" at bounding box center [533, 334] width 18 height 12
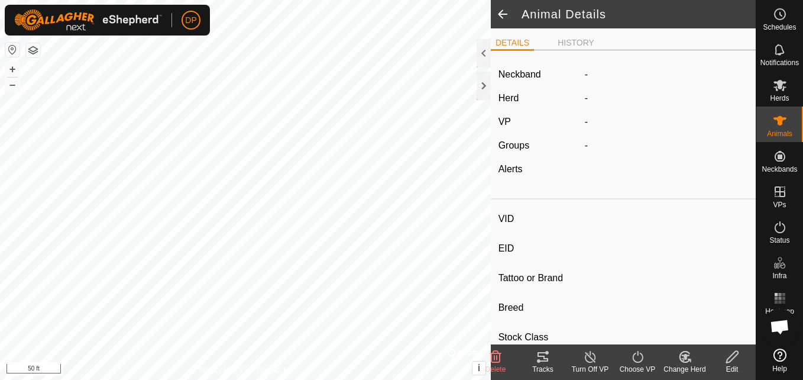
type input "1243"
type input "-"
type input "angus"
type input "-"
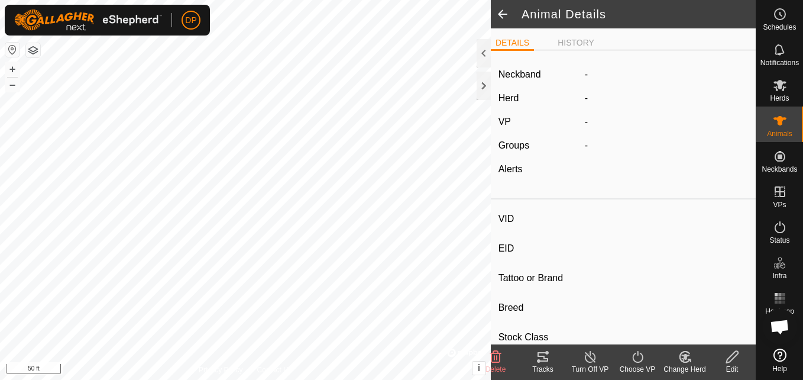
type input "0 kg"
type input "-"
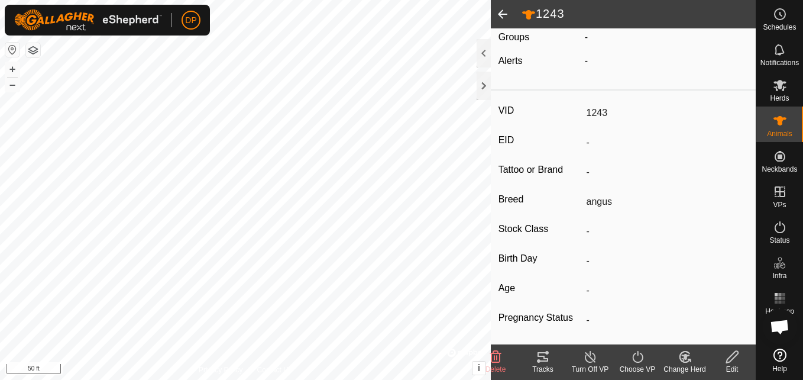
scroll to position [118, 0]
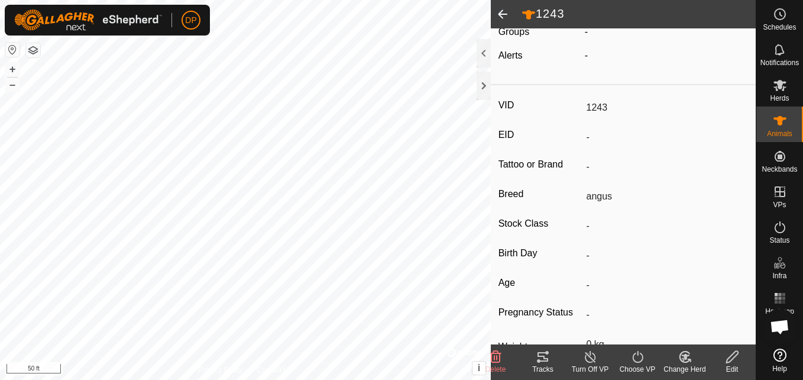
click at [731, 355] on icon at bounding box center [732, 357] width 12 height 12
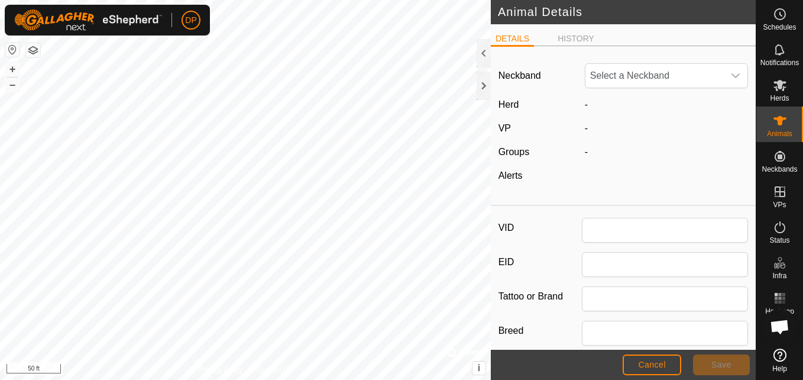
type input "1243"
type input "angus"
type input "0"
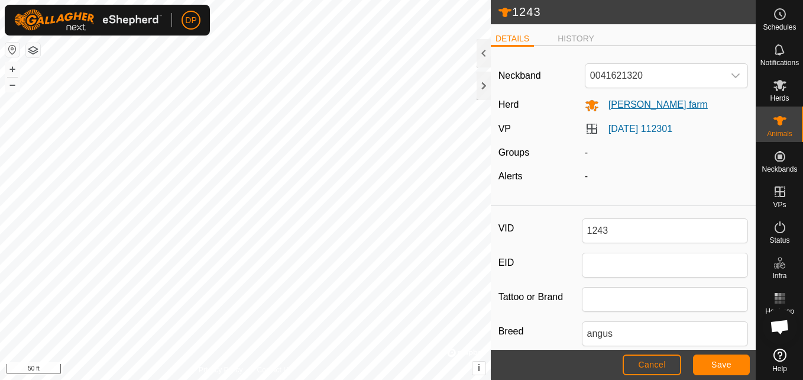
click at [617, 103] on span "[PERSON_NAME] farm" at bounding box center [653, 104] width 109 height 10
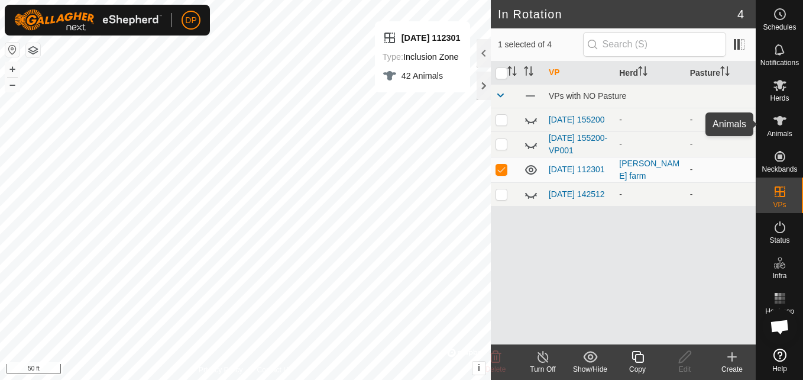
click at [778, 117] on icon at bounding box center [780, 120] width 13 height 9
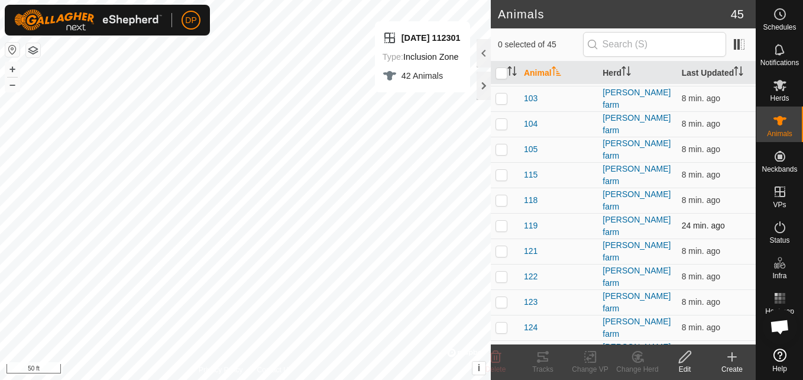
scroll to position [118, 0]
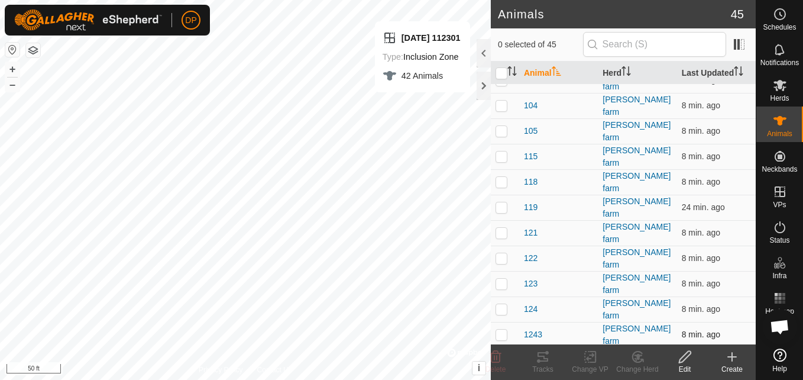
click at [500, 329] on p-checkbox at bounding box center [502, 333] width 12 height 9
checkbox input "true"
click at [684, 357] on icon at bounding box center [685, 357] width 15 height 14
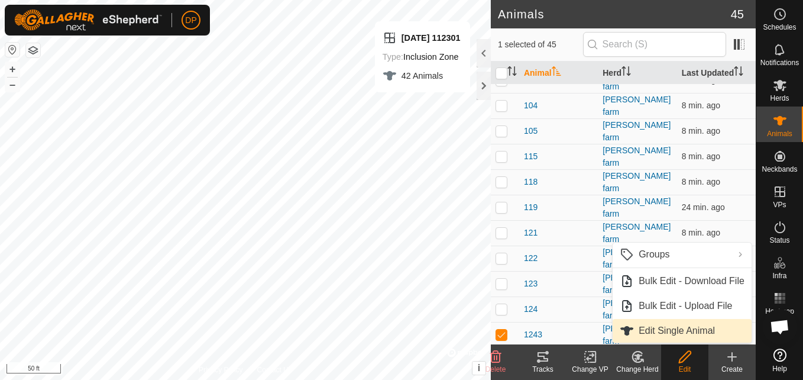
click at [676, 327] on link "Edit Single Animal" at bounding box center [682, 331] width 139 height 24
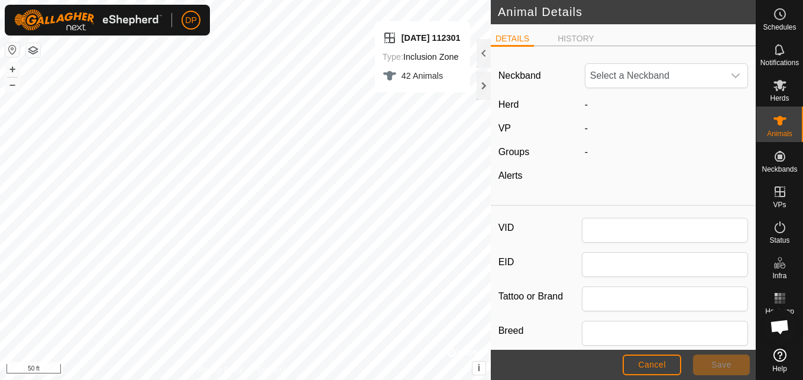
type input "1243"
type input "angus"
type input "0"
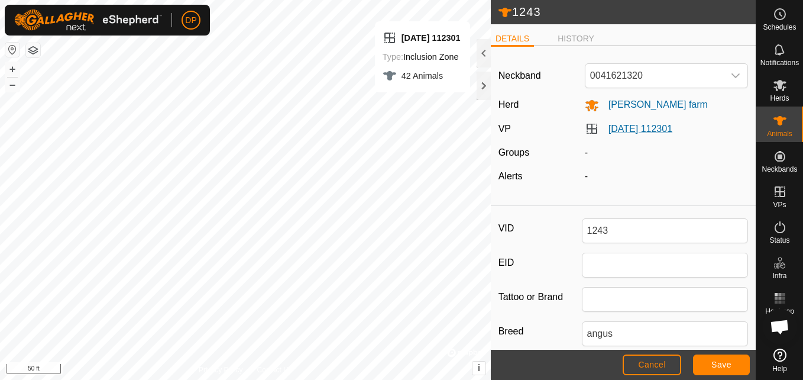
click at [619, 128] on link "[DATE] 112301" at bounding box center [641, 129] width 64 height 10
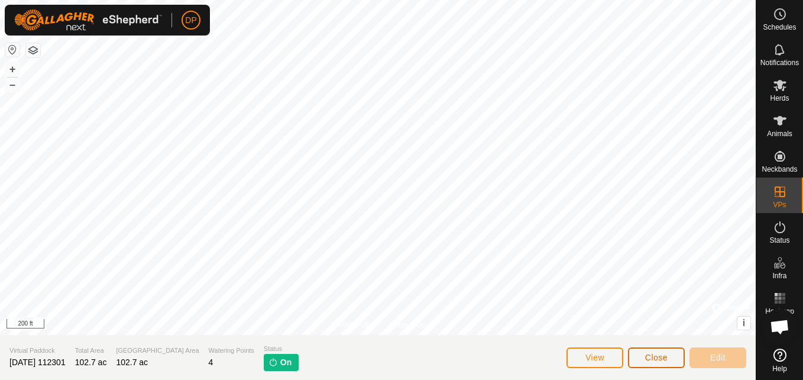
click at [668, 356] on button "Close" at bounding box center [656, 357] width 57 height 21
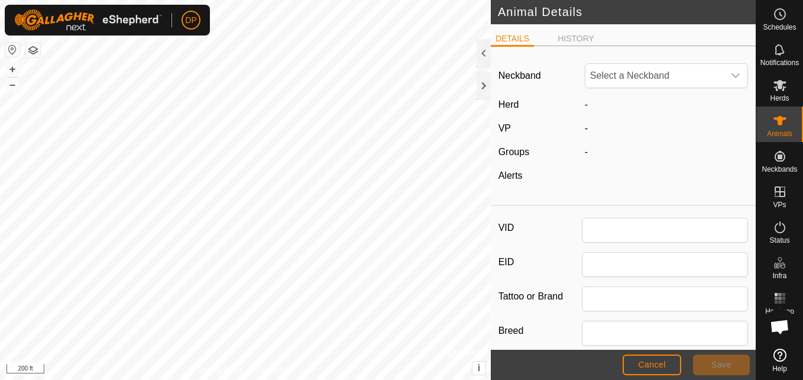
type input "1243"
type input "angus"
type input "0"
